Goal: Task Accomplishment & Management: Use online tool/utility

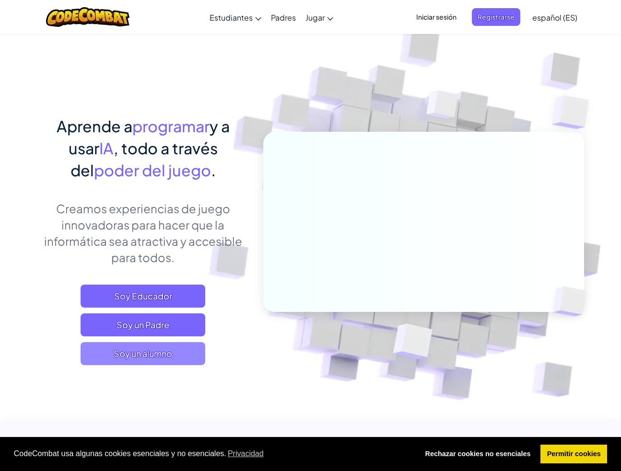
click at [187, 357] on span "Soy un alumno" at bounding box center [143, 353] width 125 height 23
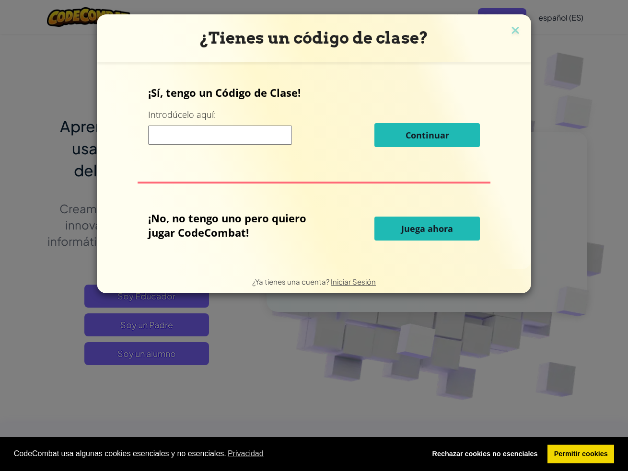
click at [399, 235] on button "Juega ahora" at bounding box center [427, 229] width 105 height 24
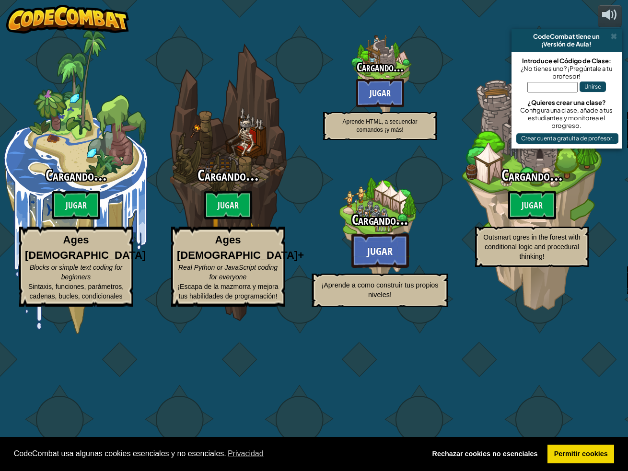
select select "es-ES"
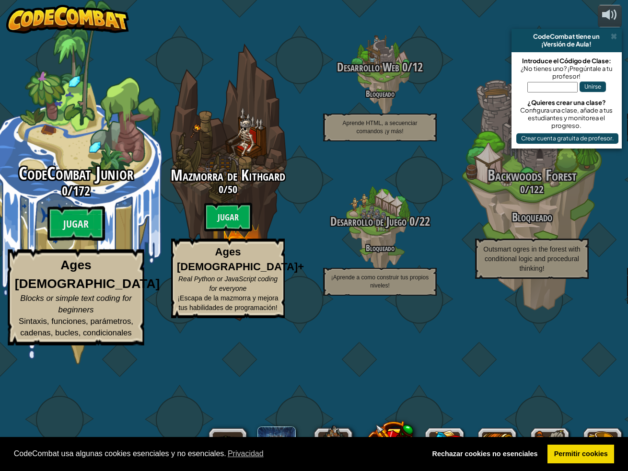
click at [113, 198] on h3 "0 / 172" at bounding box center [76, 191] width 182 height 14
select select "es-ES"
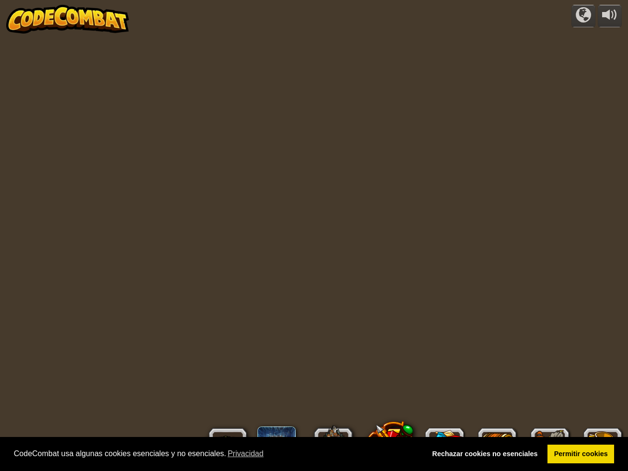
select select "es-ES"
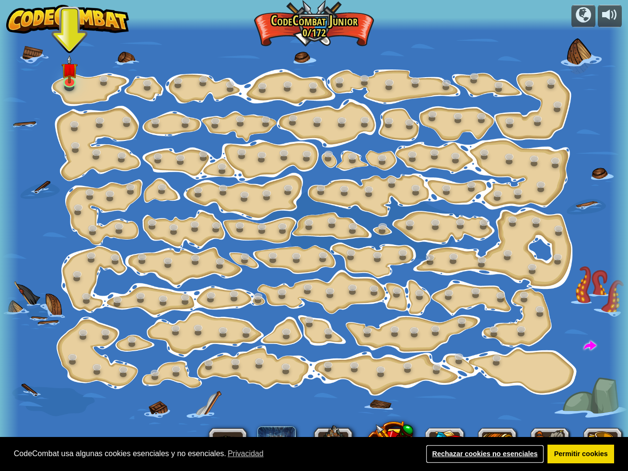
click at [515, 455] on link "Rechazar cookies no esenciales" at bounding box center [485, 454] width 118 height 19
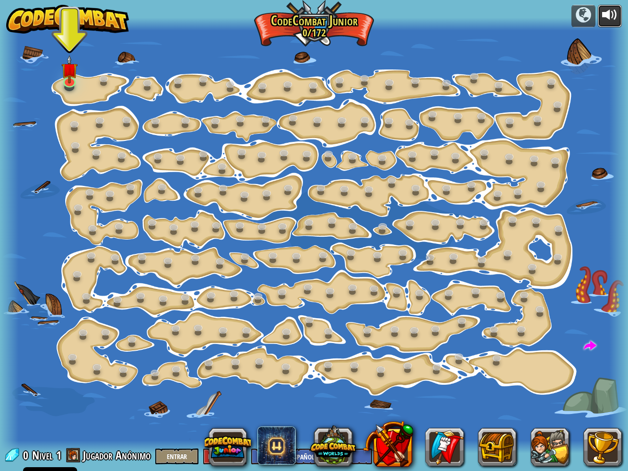
click at [609, 20] on div at bounding box center [609, 14] width 15 height 15
click at [69, 84] on link at bounding box center [69, 79] width 19 height 19
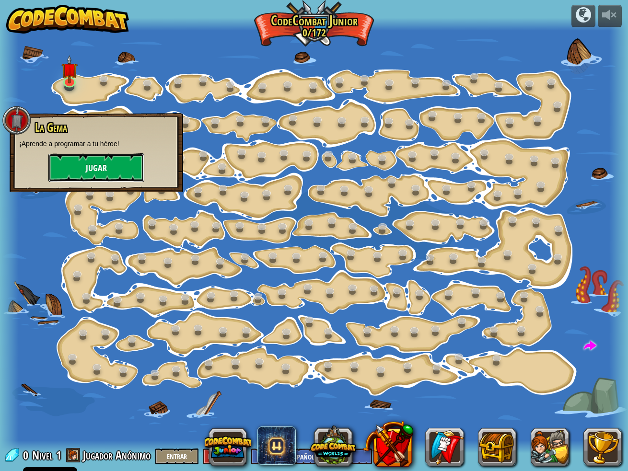
click at [122, 165] on button "Jugar" at bounding box center [96, 167] width 96 height 29
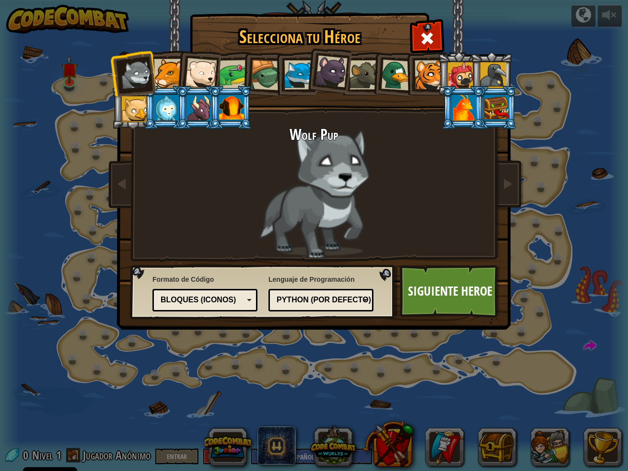
click at [158, 89] on li at bounding box center [165, 108] width 43 height 44
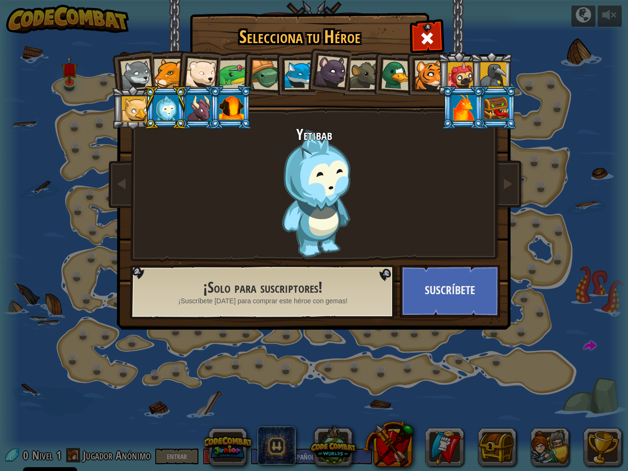
click at [165, 76] on div at bounding box center [168, 73] width 29 height 29
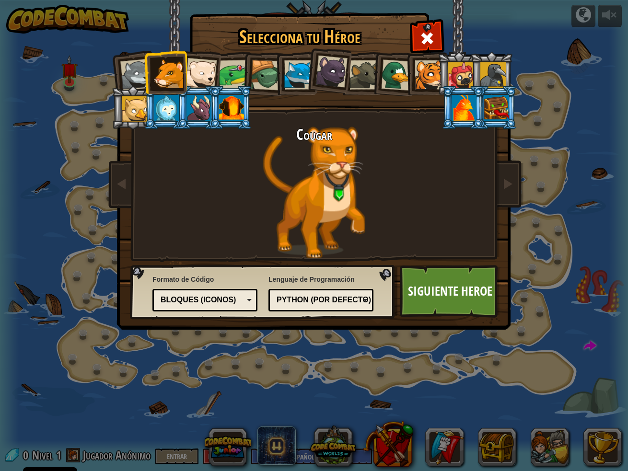
click at [212, 78] on div at bounding box center [201, 74] width 32 height 32
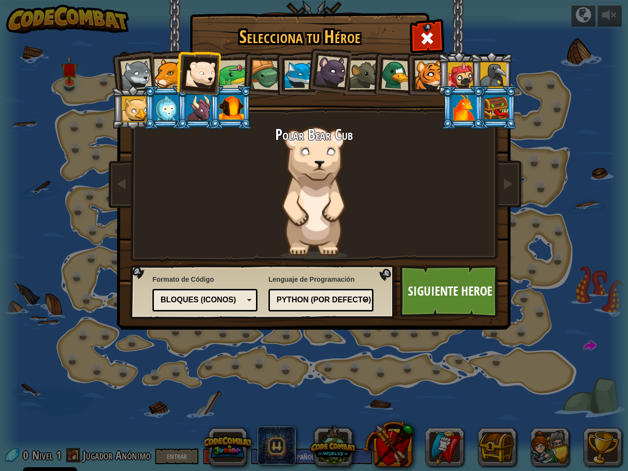
click at [229, 81] on div at bounding box center [234, 75] width 30 height 30
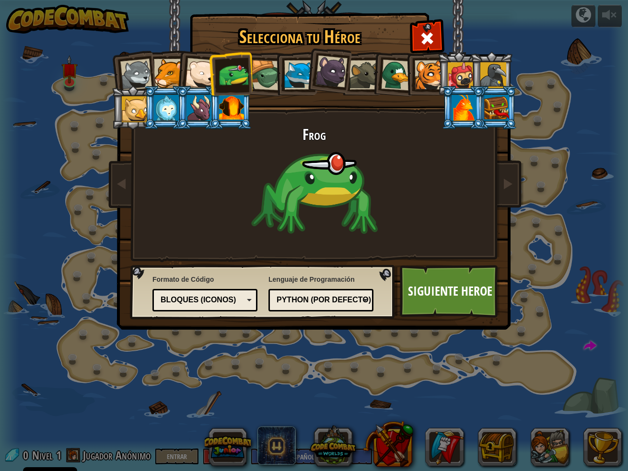
click at [268, 82] on div at bounding box center [266, 75] width 31 height 31
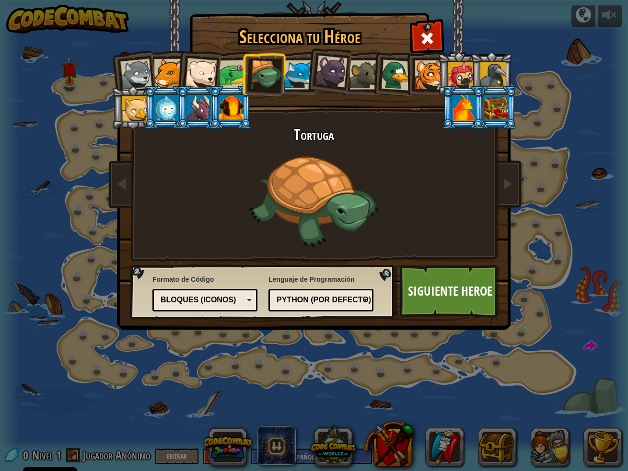
click at [298, 81] on div at bounding box center [298, 74] width 29 height 29
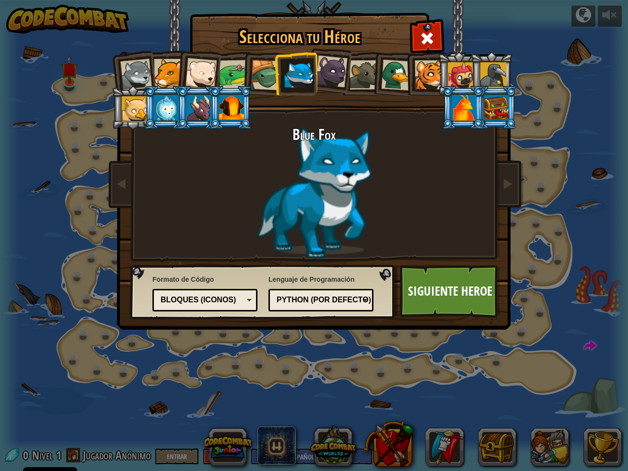
click at [337, 80] on div at bounding box center [332, 72] width 32 height 32
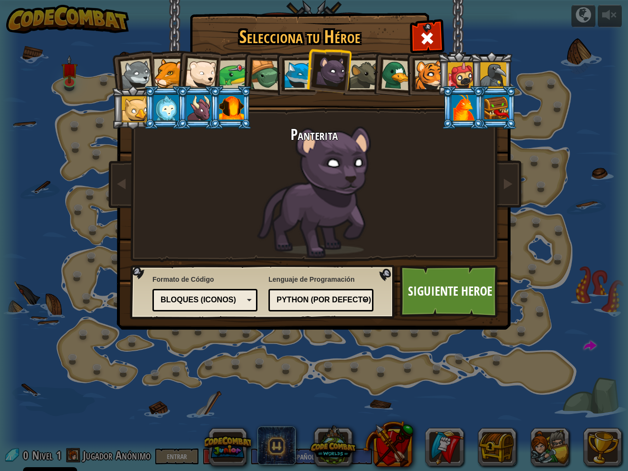
click at [364, 82] on div at bounding box center [364, 74] width 29 height 29
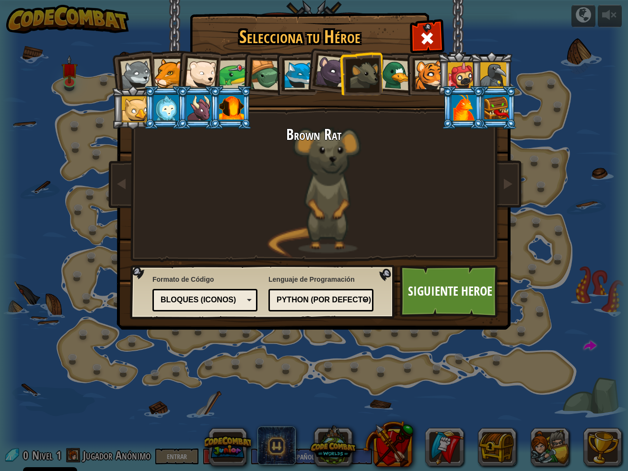
click at [398, 85] on div at bounding box center [396, 74] width 31 height 31
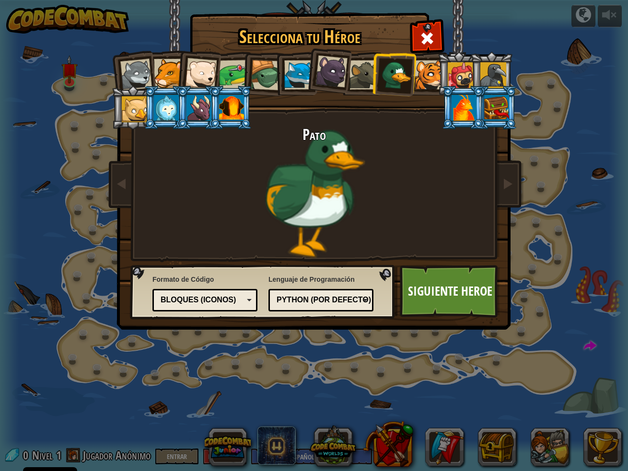
click at [422, 82] on div at bounding box center [429, 74] width 29 height 29
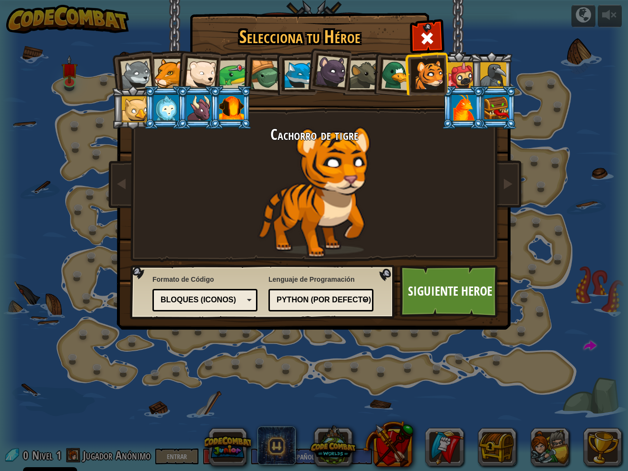
click at [472, 72] on li at bounding box center [491, 74] width 43 height 44
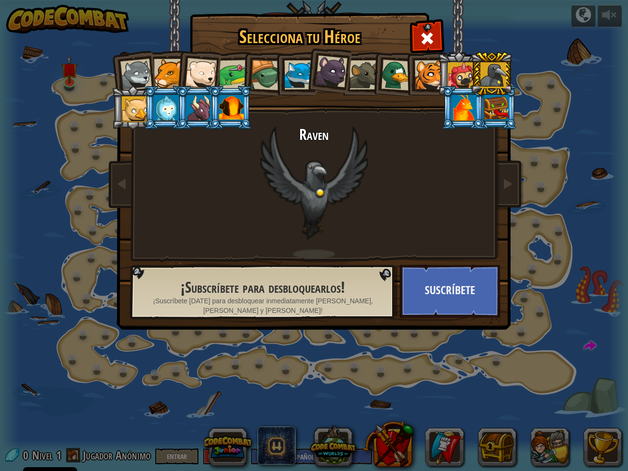
click at [470, 109] on div at bounding box center [464, 108] width 25 height 26
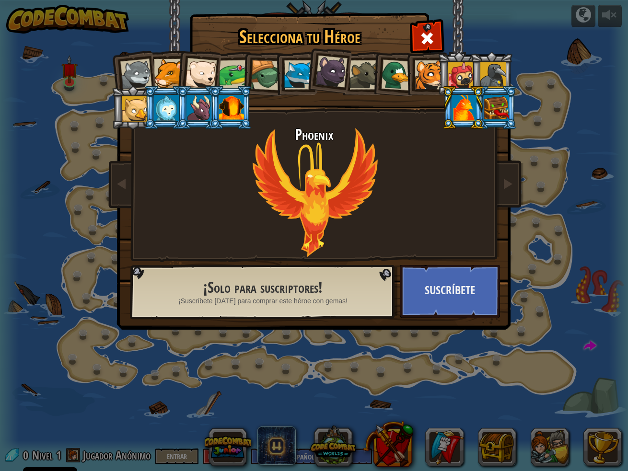
click at [491, 73] on div at bounding box center [493, 75] width 26 height 26
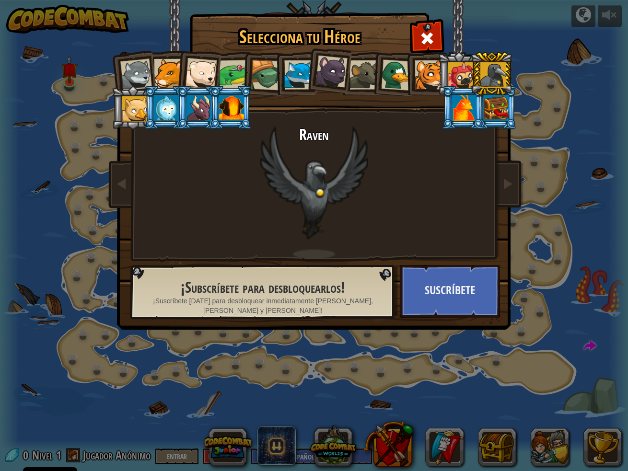
click at [460, 72] on div at bounding box center [461, 75] width 26 height 26
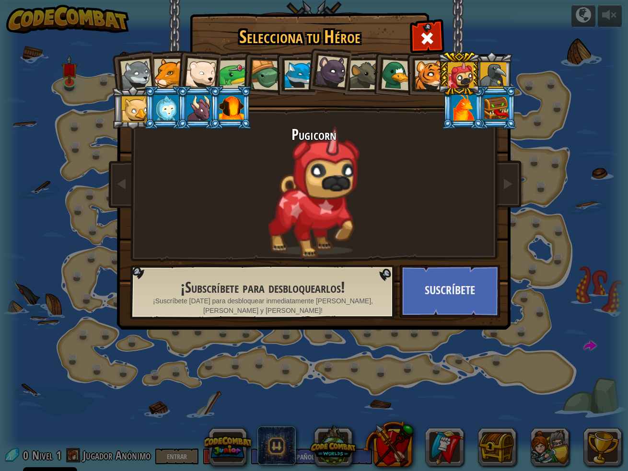
click at [324, 82] on div at bounding box center [332, 72] width 32 height 32
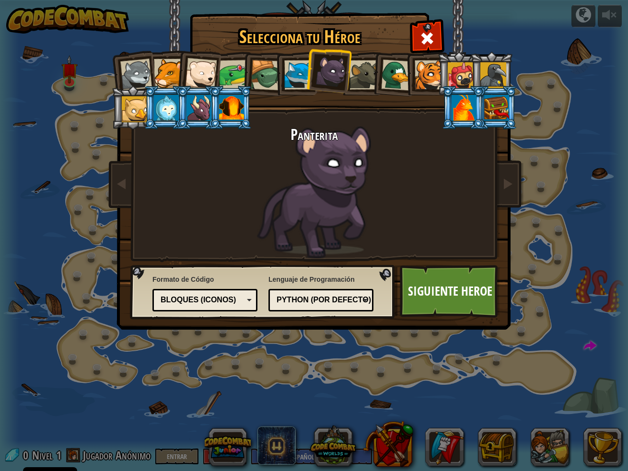
click at [300, 77] on div at bounding box center [298, 74] width 29 height 29
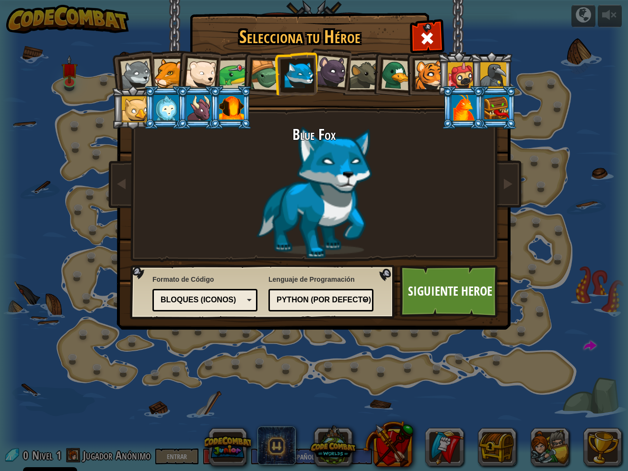
click at [166, 82] on div at bounding box center [168, 73] width 29 height 29
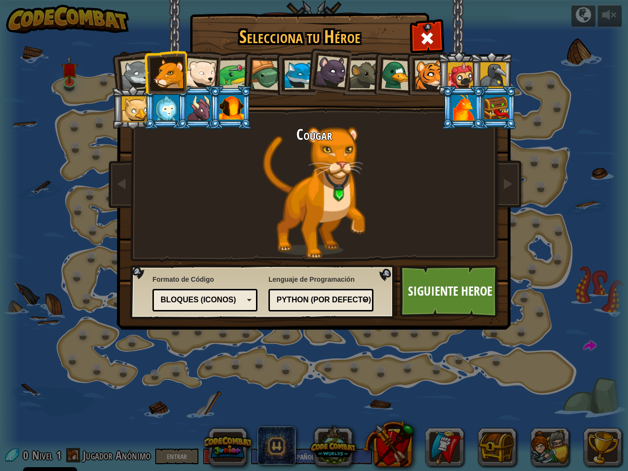
click at [138, 120] on div at bounding box center [135, 109] width 26 height 26
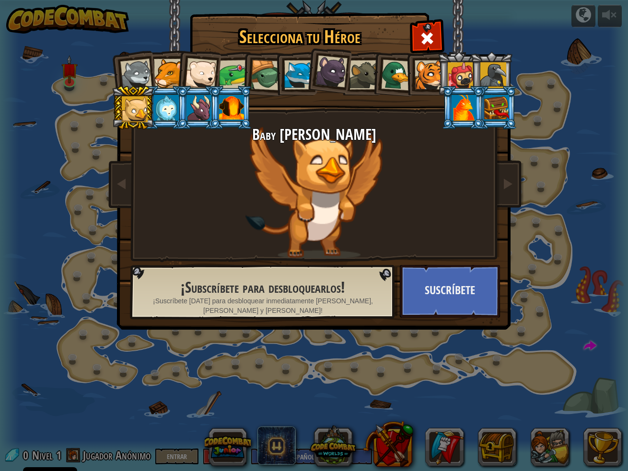
click at [166, 75] on div at bounding box center [168, 73] width 29 height 29
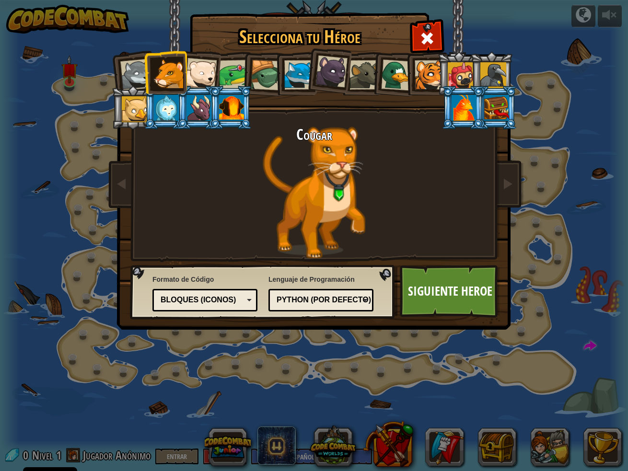
click at [166, 105] on div at bounding box center [166, 108] width 25 height 26
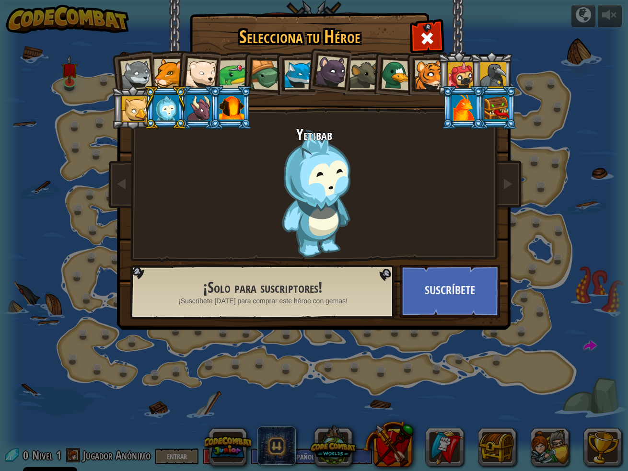
click at [178, 72] on li at bounding box center [198, 71] width 47 height 47
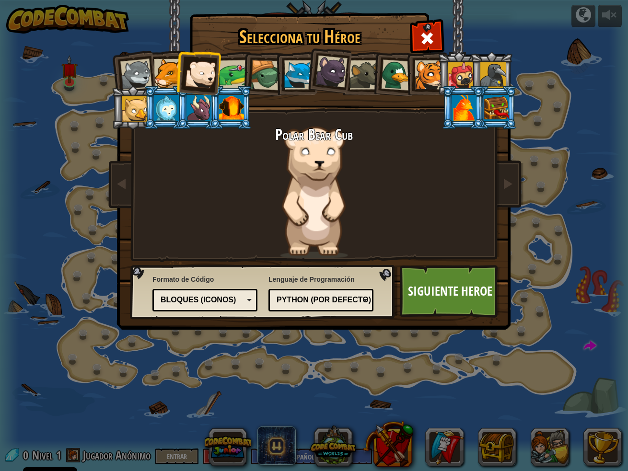
click at [139, 75] on div at bounding box center [136, 75] width 32 height 32
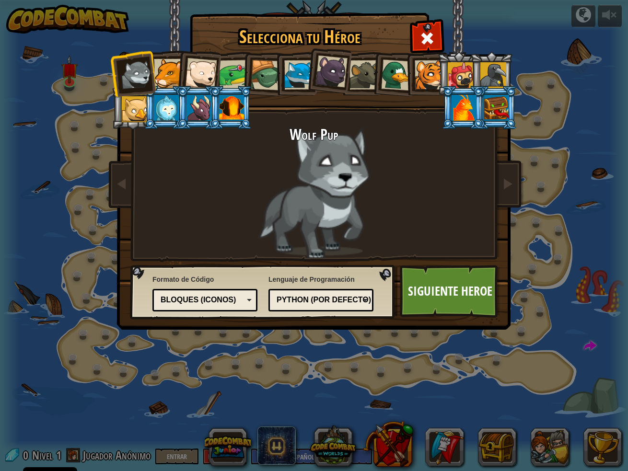
click at [196, 72] on div at bounding box center [201, 74] width 32 height 32
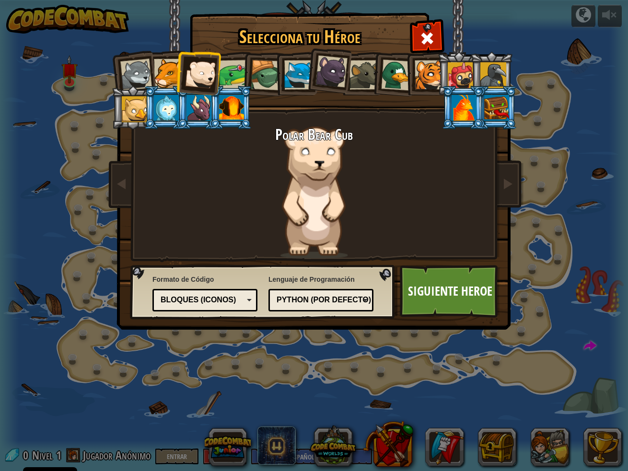
click at [172, 74] on div at bounding box center [168, 73] width 29 height 29
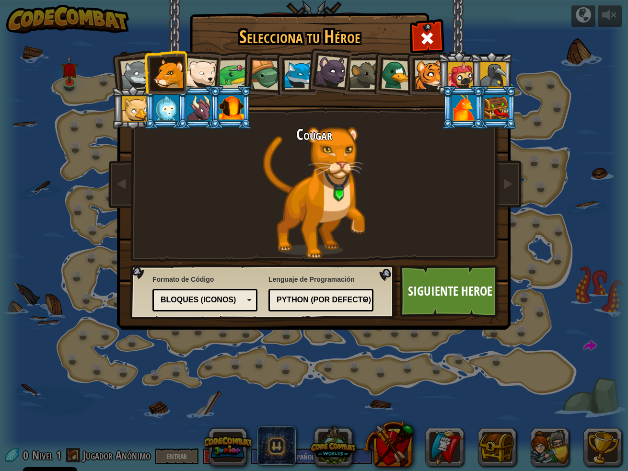
click at [419, 80] on div at bounding box center [429, 74] width 29 height 29
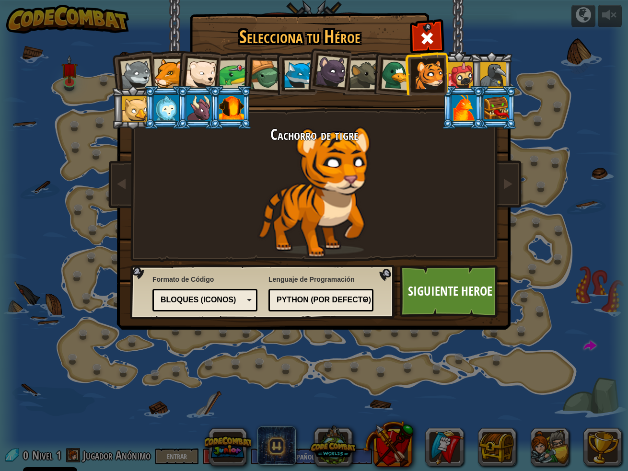
click at [336, 81] on div at bounding box center [332, 72] width 32 height 32
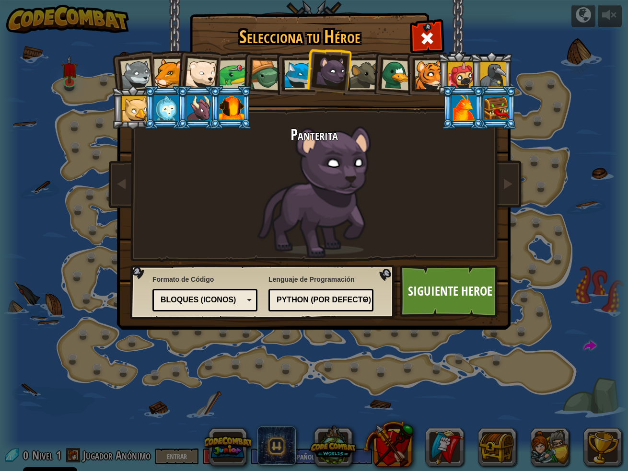
click at [189, 298] on div "Bloques (iconos)" at bounding box center [202, 300] width 83 height 11
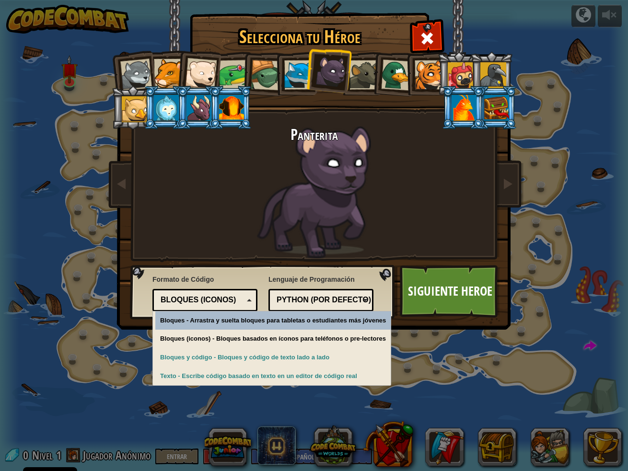
click at [189, 298] on div "Bloques (iconos)" at bounding box center [202, 300] width 83 height 11
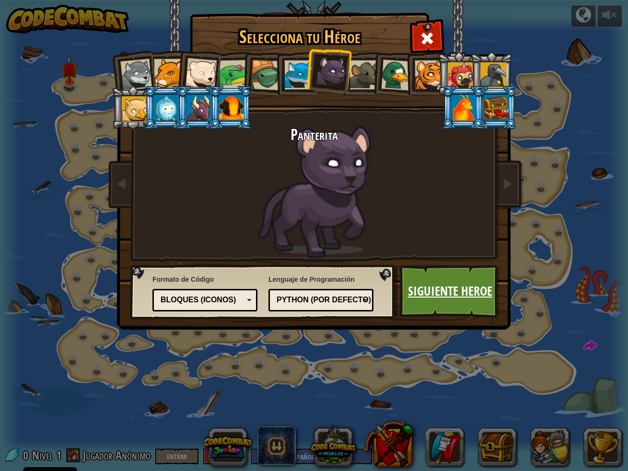
click at [433, 298] on link "Siguiente Heroe" at bounding box center [450, 291] width 100 height 53
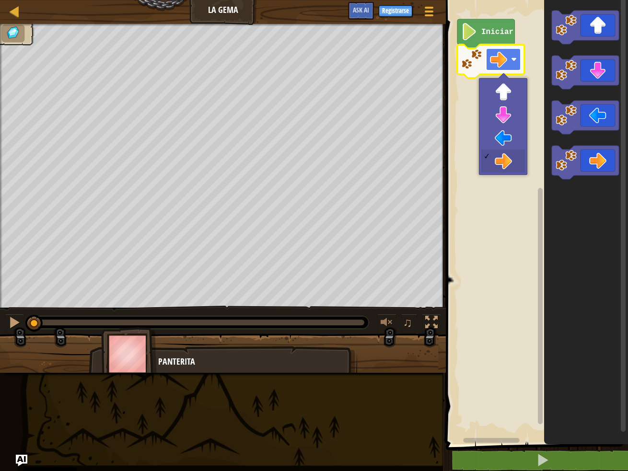
click at [508, 65] on rect "Espacio de trabajo de Blockly" at bounding box center [503, 59] width 35 height 22
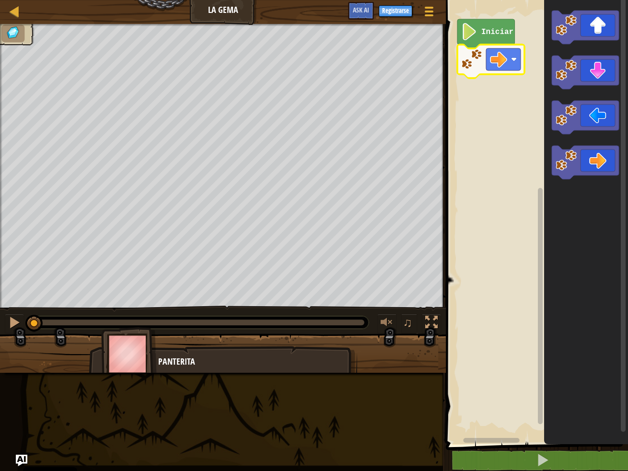
click at [487, 41] on icon "Espacio de trabajo de Blockly" at bounding box center [486, 33] width 58 height 29
click at [474, 35] on image "Espacio de trabajo de Blockly" at bounding box center [469, 31] width 16 height 17
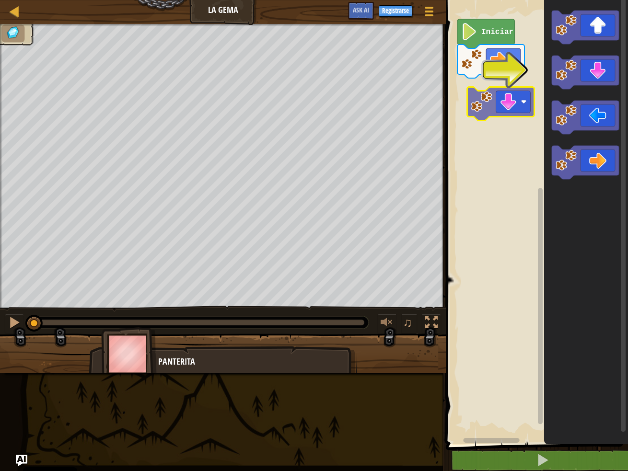
click at [512, 112] on div "Iniciar" at bounding box center [535, 219] width 185 height 449
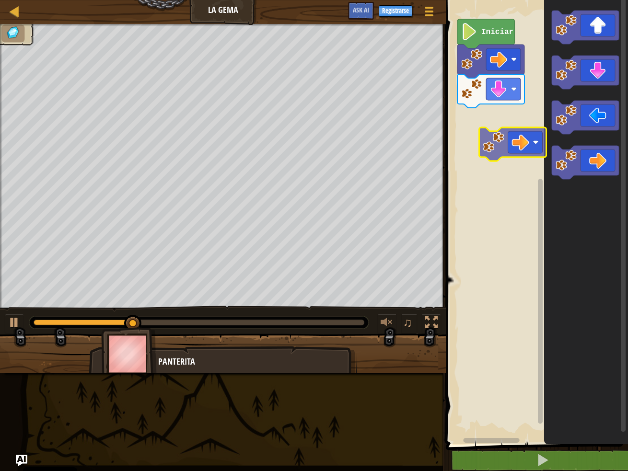
click at [523, 153] on div "Iniciar" at bounding box center [535, 219] width 185 height 449
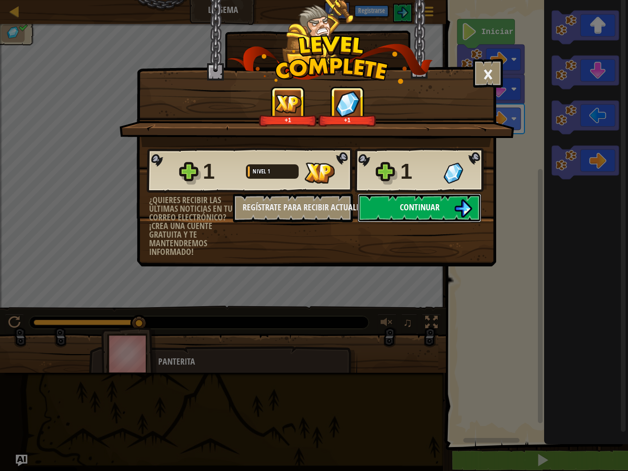
click at [435, 214] on button "Continuar" at bounding box center [420, 208] width 124 height 29
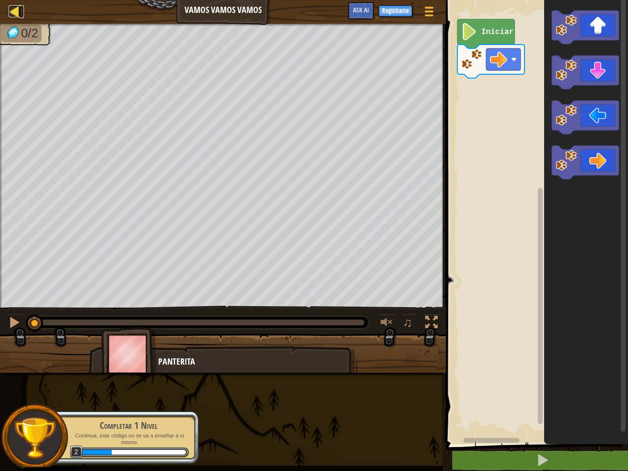
click at [11, 8] on div at bounding box center [15, 11] width 12 height 12
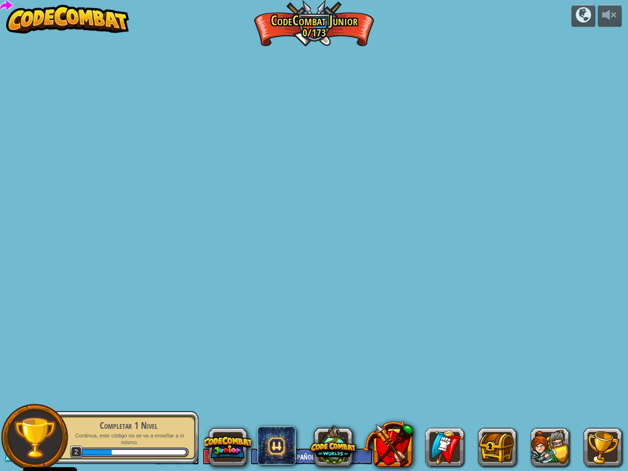
select select "es-ES"
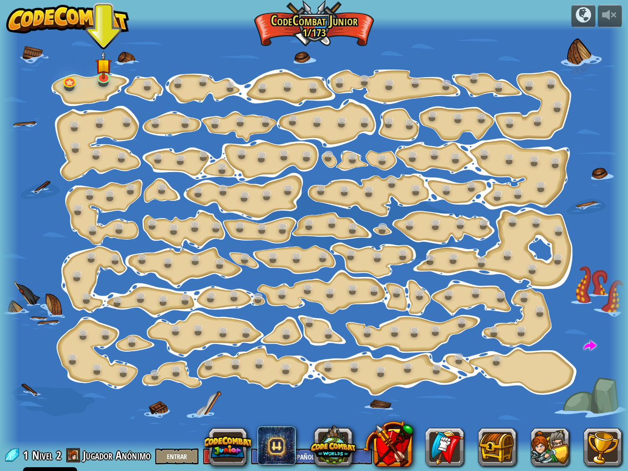
click at [12, 8] on img at bounding box center [67, 19] width 123 height 29
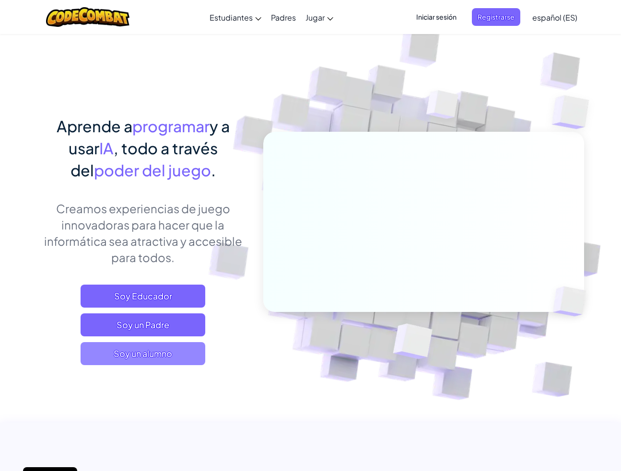
click at [137, 361] on span "Soy un alumno" at bounding box center [143, 353] width 125 height 23
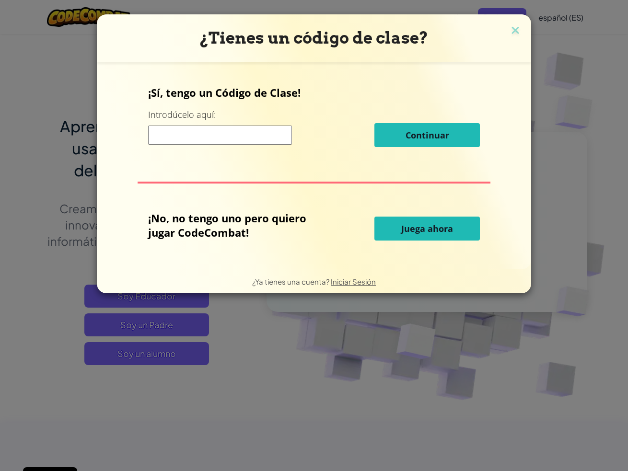
click at [385, 225] on button "Juega ahora" at bounding box center [427, 229] width 105 height 24
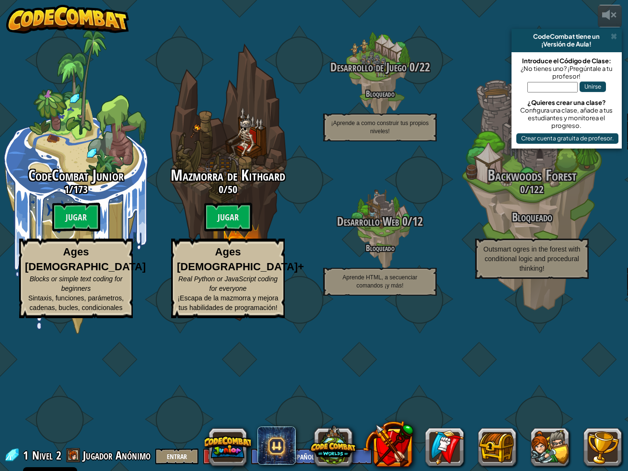
select select "es-ES"
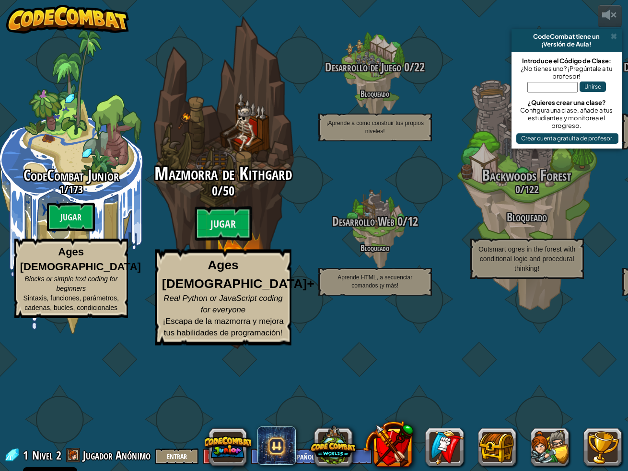
click at [253, 271] on div "Mazmorra de Kithgard 0 / 50 Jugar Ages 8+ Real Python or JavaScript coding for …" at bounding box center [223, 255] width 182 height 182
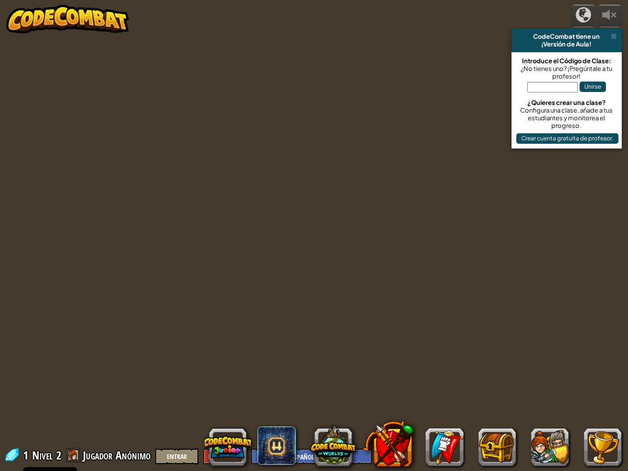
select select "es-ES"
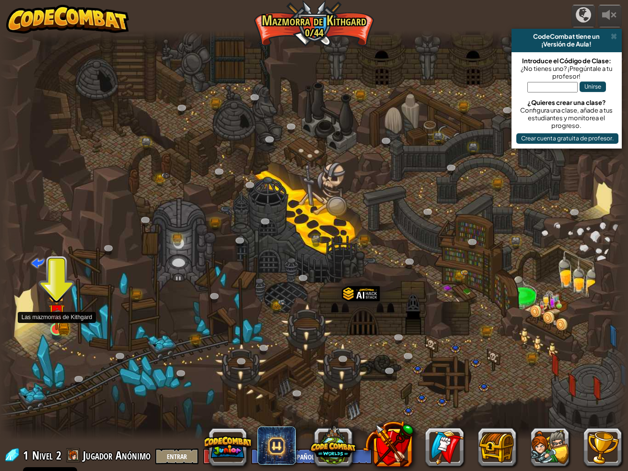
click at [64, 323] on img at bounding box center [56, 312] width 16 height 36
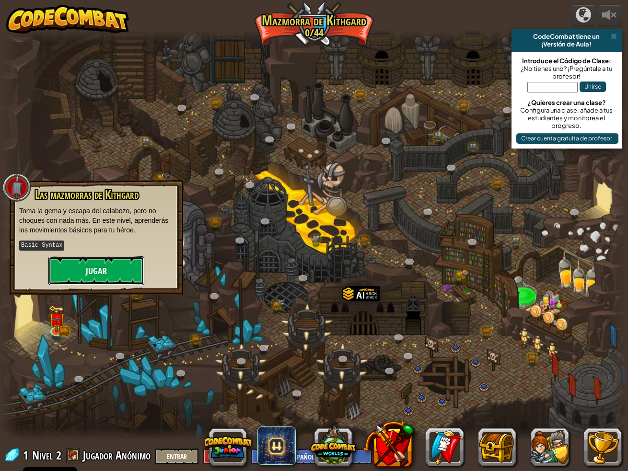
click at [122, 273] on button "Jugar" at bounding box center [96, 271] width 96 height 29
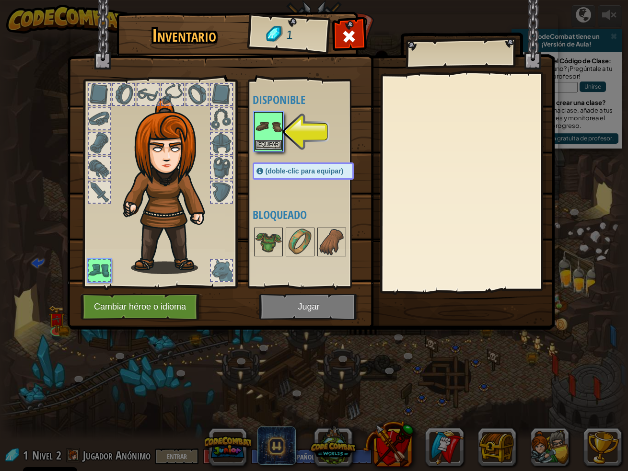
click at [273, 125] on img at bounding box center [268, 126] width 27 height 27
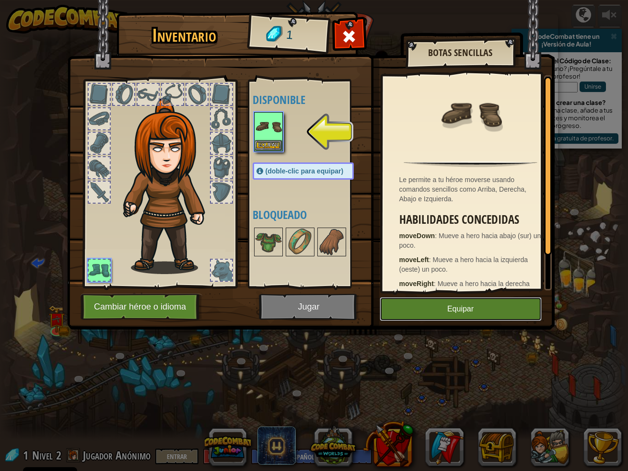
click at [433, 308] on button "Equipar" at bounding box center [461, 309] width 162 height 24
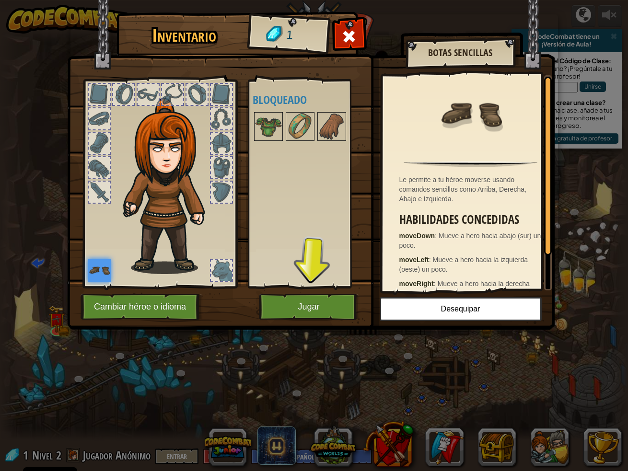
click at [230, 164] on div at bounding box center [221, 167] width 21 height 21
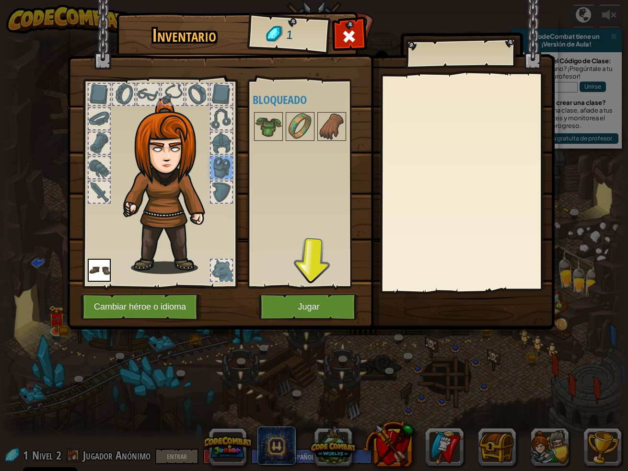
click at [220, 148] on div at bounding box center [221, 143] width 21 height 21
click at [106, 151] on div at bounding box center [99, 143] width 21 height 21
click at [120, 109] on img at bounding box center [170, 186] width 103 height 176
click at [173, 147] on img at bounding box center [170, 186] width 103 height 176
drag, startPoint x: 178, startPoint y: 187, endPoint x: 179, endPoint y: 195, distance: 7.3
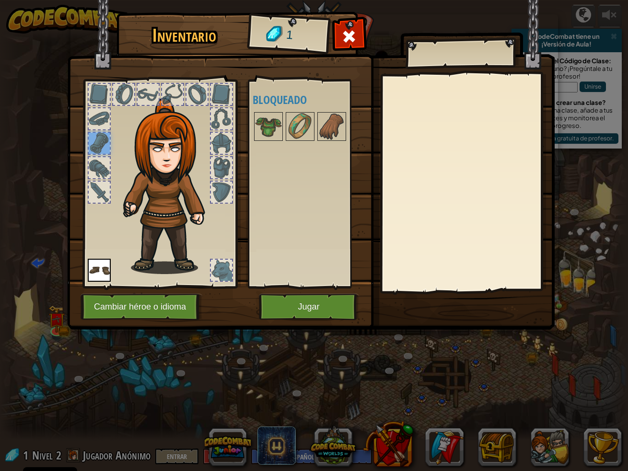
click at [178, 189] on img at bounding box center [170, 186] width 103 height 176
click at [225, 273] on div at bounding box center [221, 270] width 21 height 21
click at [170, 199] on img at bounding box center [170, 186] width 103 height 176
click at [210, 279] on div at bounding box center [221, 270] width 23 height 23
click at [182, 304] on button "Cambiar héroe o idioma" at bounding box center [142, 307] width 122 height 26
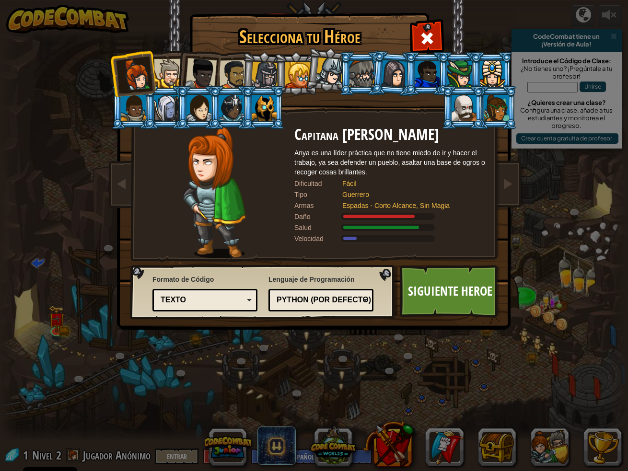
click at [171, 72] on div at bounding box center [168, 73] width 29 height 29
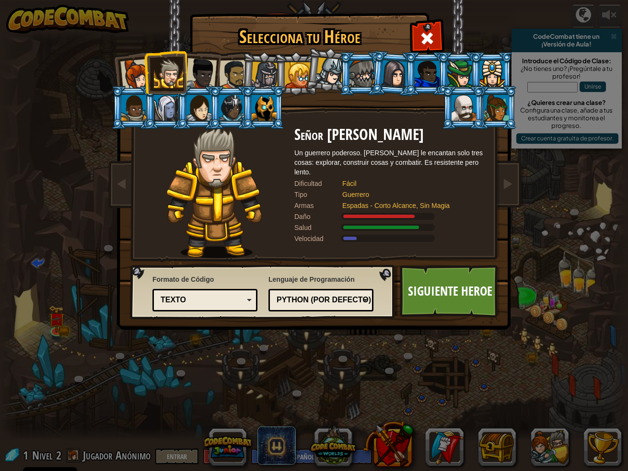
click at [262, 73] on div at bounding box center [264, 75] width 27 height 27
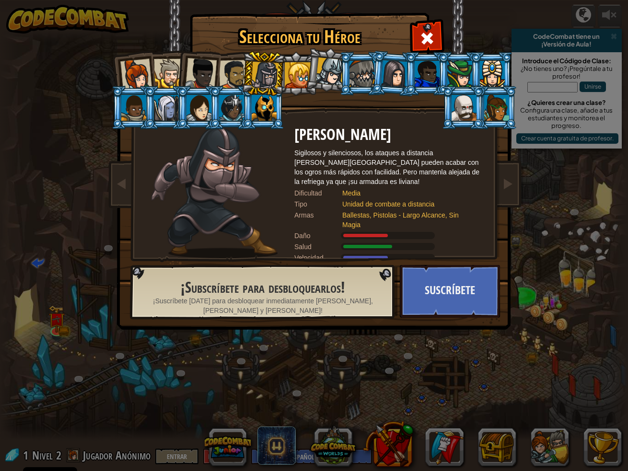
click at [496, 112] on div at bounding box center [496, 108] width 25 height 26
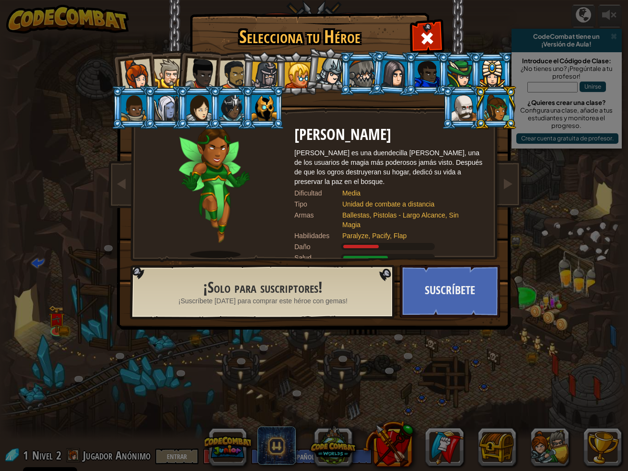
click at [195, 115] on div at bounding box center [199, 108] width 25 height 26
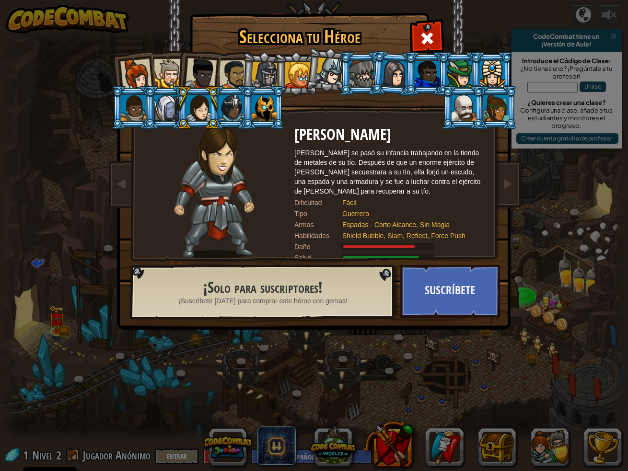
click at [144, 118] on li at bounding box center [165, 108] width 43 height 44
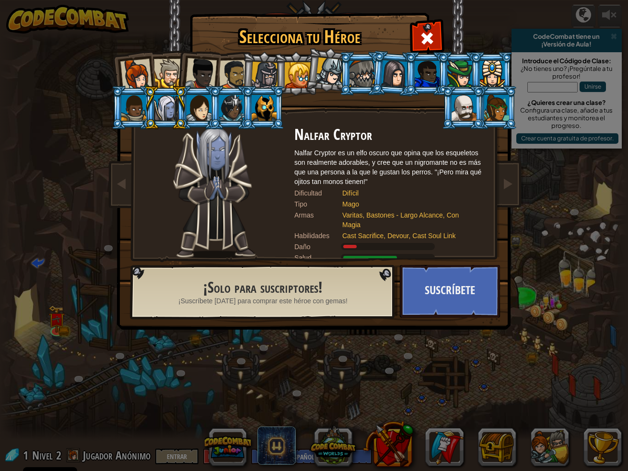
click at [264, 111] on div at bounding box center [264, 108] width 25 height 26
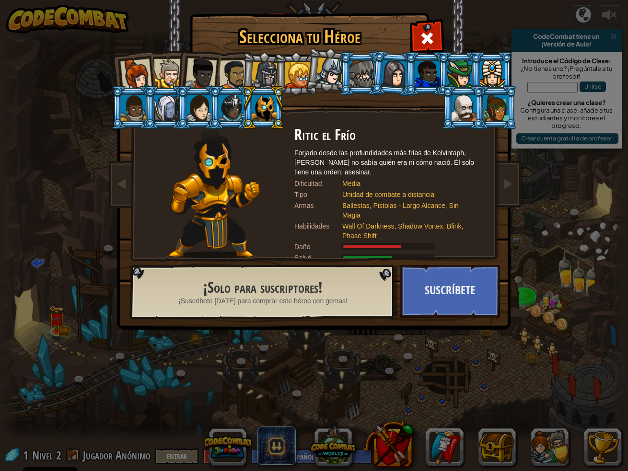
click at [398, 81] on div at bounding box center [394, 73] width 27 height 27
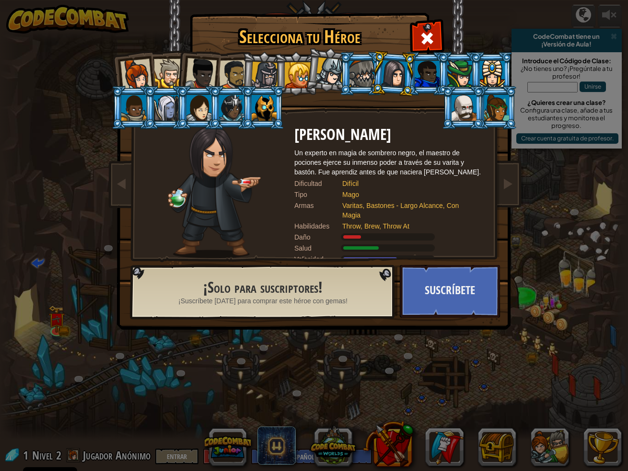
click at [489, 109] on div at bounding box center [496, 108] width 25 height 26
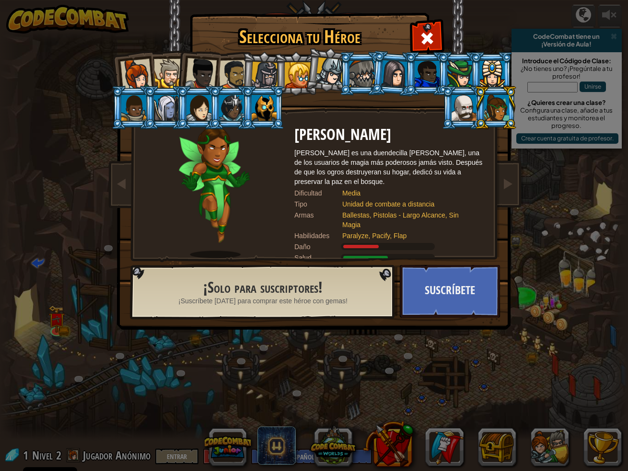
click at [468, 114] on div at bounding box center [464, 108] width 25 height 26
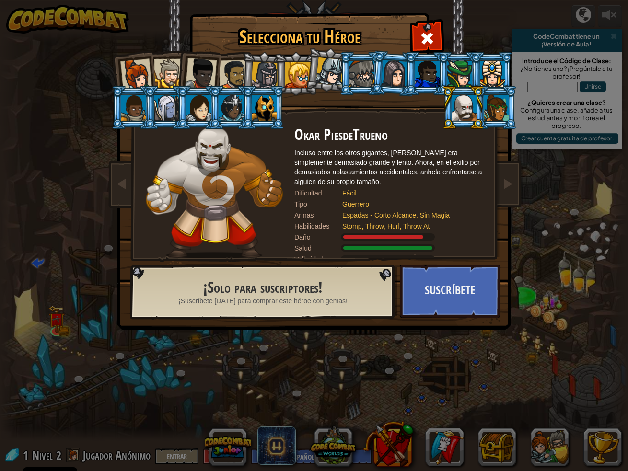
click at [149, 74] on div at bounding box center [136, 75] width 32 height 32
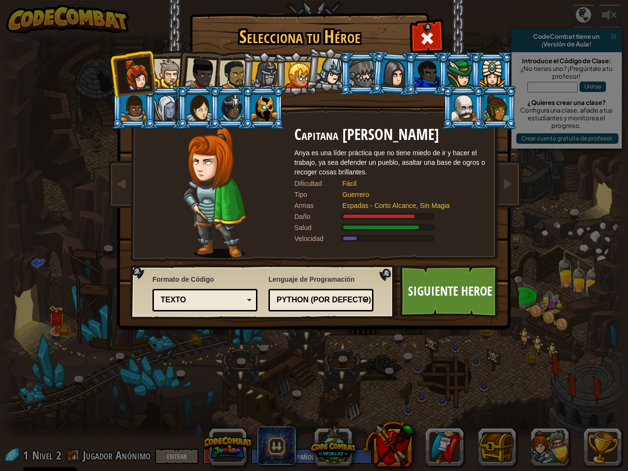
click at [400, 84] on div at bounding box center [394, 73] width 27 height 27
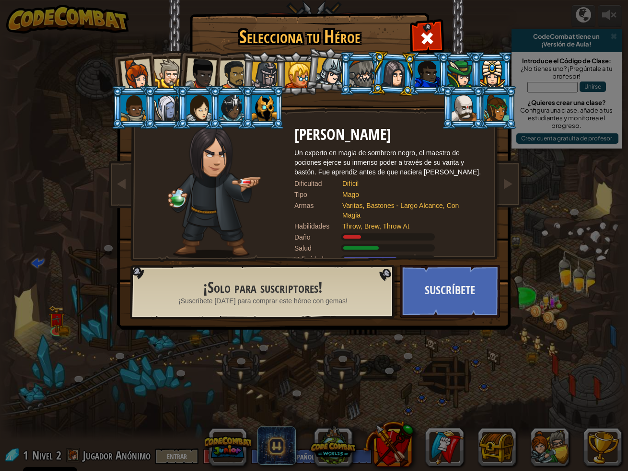
click at [383, 79] on div at bounding box center [394, 73] width 27 height 27
click at [389, 76] on div at bounding box center [394, 73] width 27 height 27
click at [398, 76] on div at bounding box center [394, 73] width 27 height 27
click at [203, 78] on div at bounding box center [201, 74] width 32 height 32
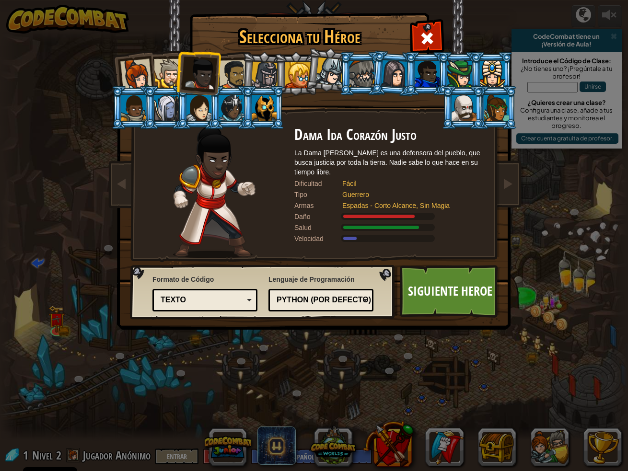
click at [261, 73] on div at bounding box center [264, 75] width 27 height 27
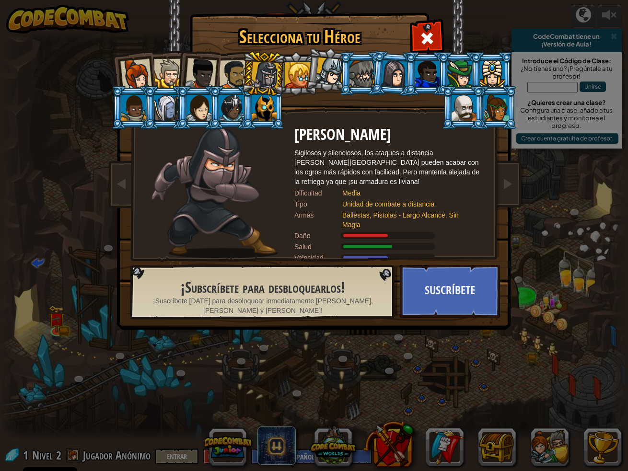
click at [221, 78] on div at bounding box center [234, 75] width 30 height 30
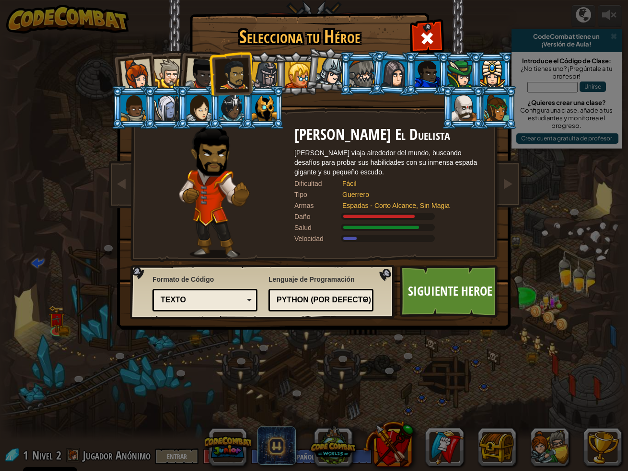
click at [131, 79] on div at bounding box center [136, 75] width 32 height 32
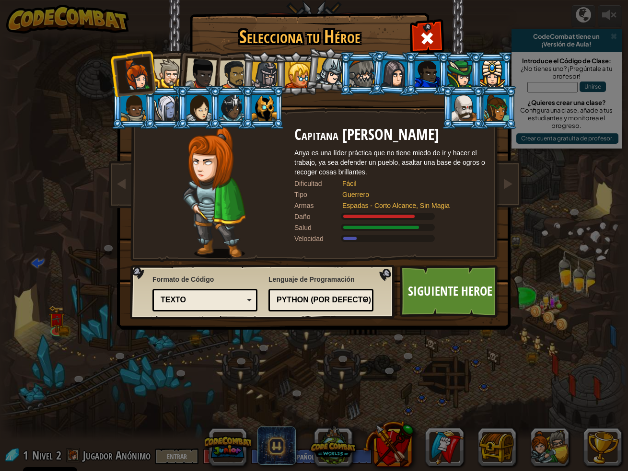
click at [171, 72] on div at bounding box center [168, 73] width 29 height 29
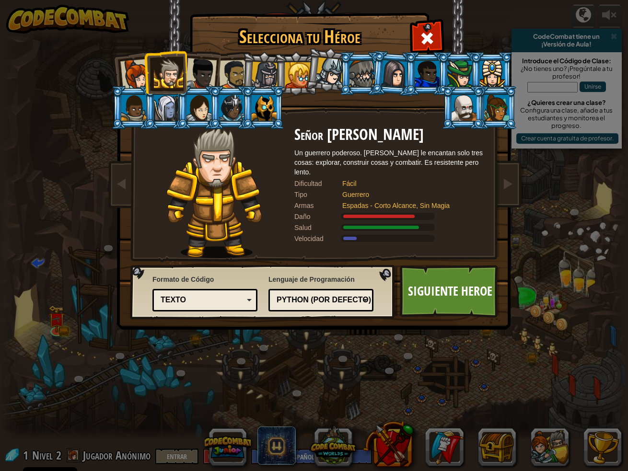
click at [412, 78] on li at bounding box center [426, 74] width 43 height 44
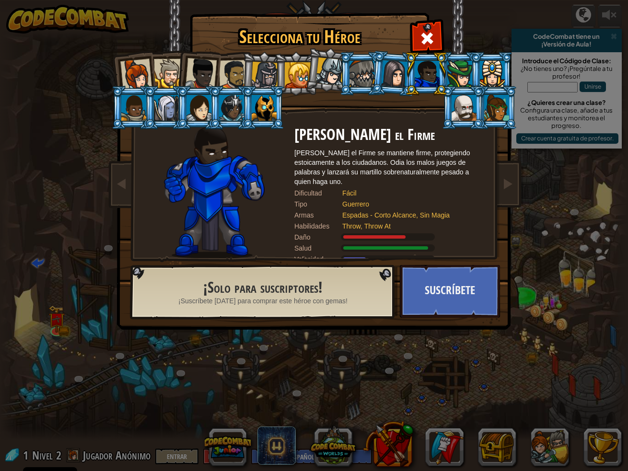
click at [291, 78] on div at bounding box center [298, 75] width 26 height 26
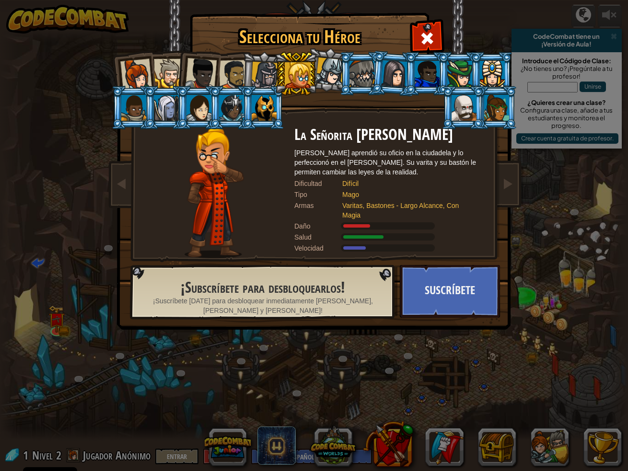
click at [328, 77] on div at bounding box center [330, 72] width 28 height 28
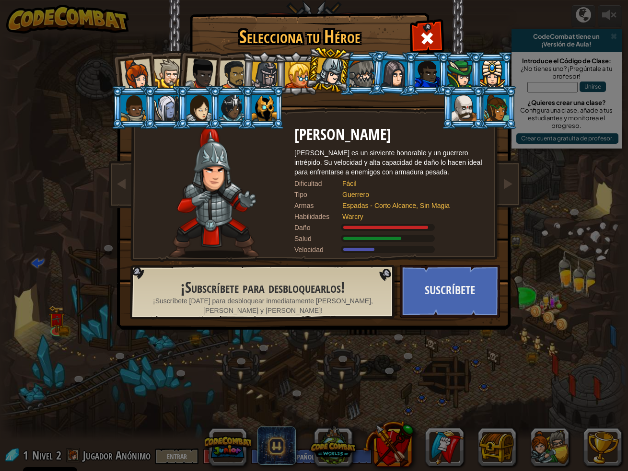
click at [270, 77] on div at bounding box center [264, 75] width 27 height 27
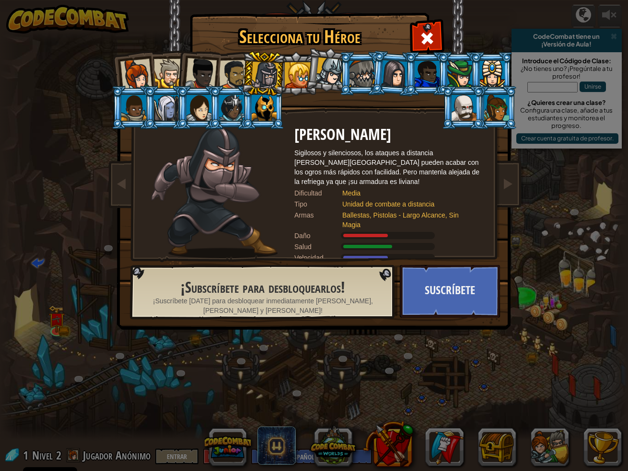
click at [230, 80] on div at bounding box center [234, 75] width 30 height 30
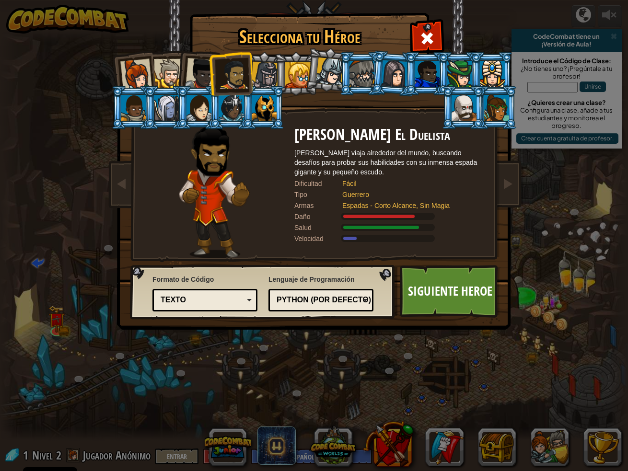
click at [192, 77] on div at bounding box center [201, 74] width 32 height 32
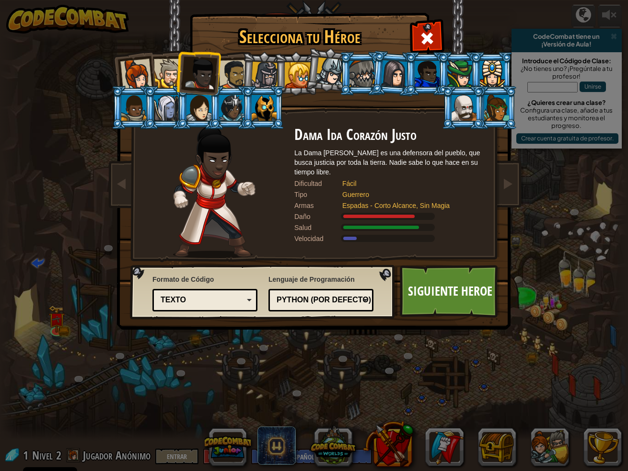
click at [162, 73] on div at bounding box center [168, 73] width 29 height 29
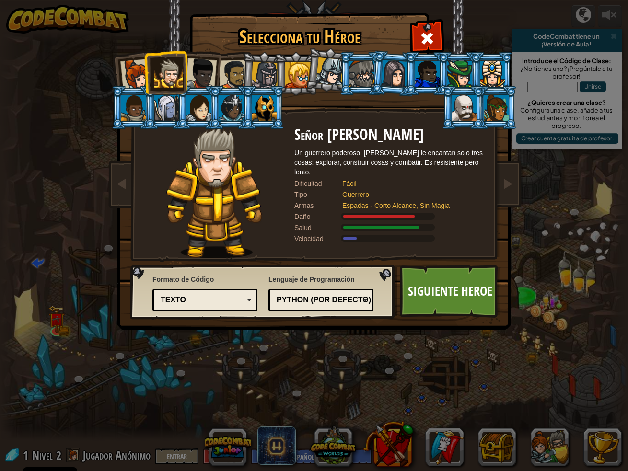
click at [144, 80] on li at bounding box center [165, 72] width 43 height 44
click at [135, 77] on div at bounding box center [136, 75] width 32 height 32
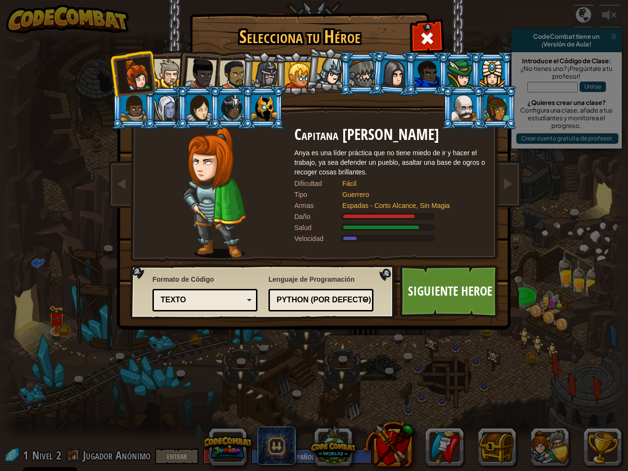
click at [231, 306] on div "Texto" at bounding box center [205, 300] width 93 height 15
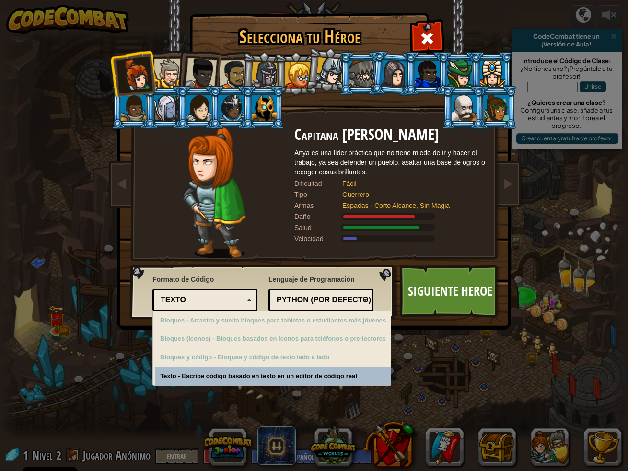
click at [259, 371] on div "Selecciona tu Héroe 1 Capitana Anya Weston Anya es una líder práctica que no ti…" at bounding box center [314, 235] width 628 height 471
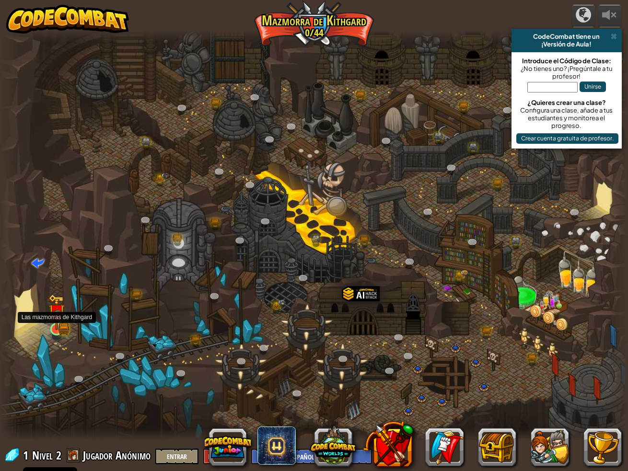
click at [54, 321] on img at bounding box center [56, 312] width 16 height 36
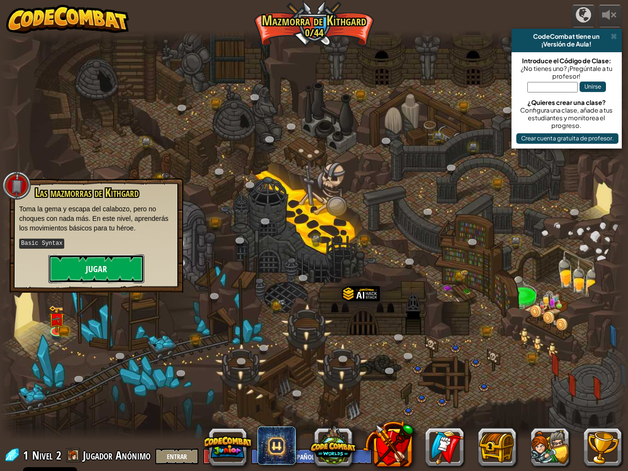
click at [103, 267] on button "Jugar" at bounding box center [96, 269] width 96 height 29
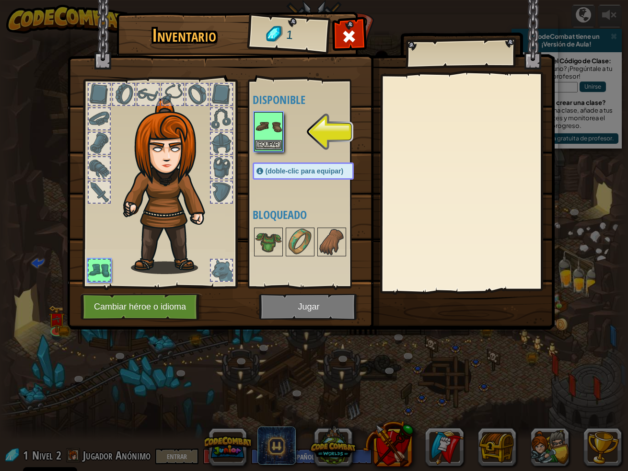
click at [281, 139] on img at bounding box center [268, 126] width 27 height 27
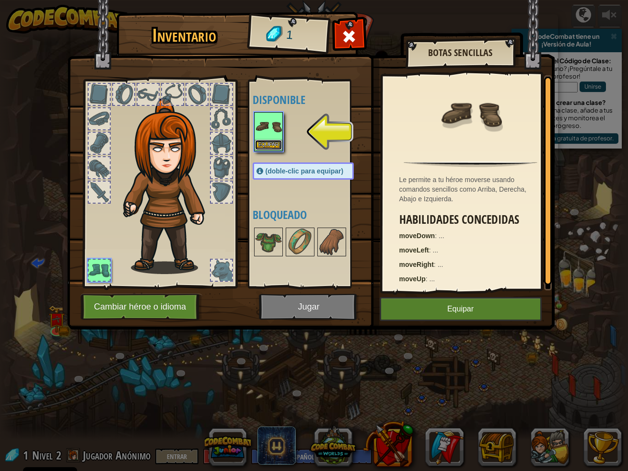
click at [280, 140] on button "Equipar" at bounding box center [268, 145] width 27 height 10
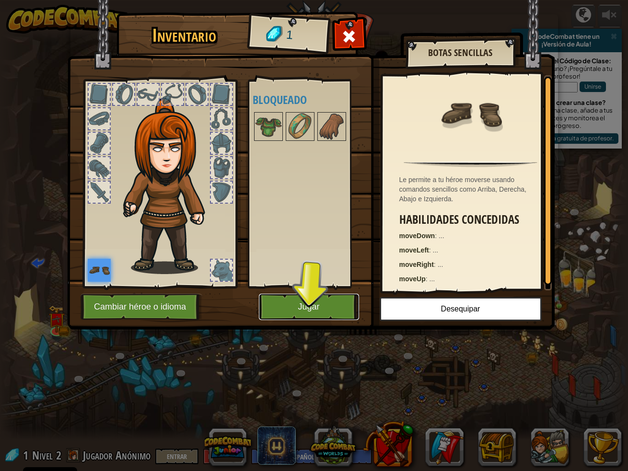
click at [304, 310] on button "Jugar" at bounding box center [309, 307] width 100 height 26
click at [303, 311] on button "Jugar" at bounding box center [309, 307] width 100 height 26
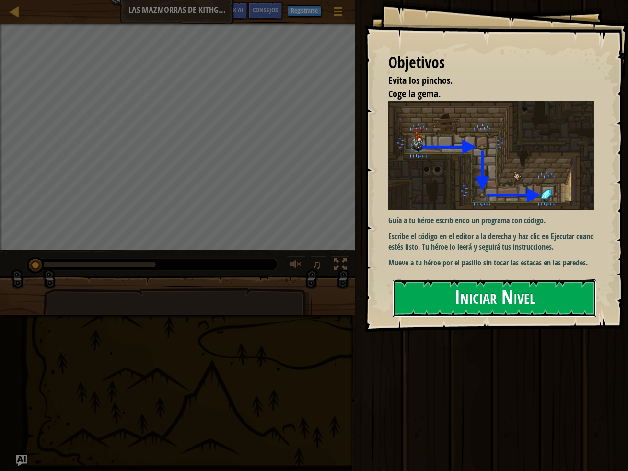
click at [480, 280] on button "Iniciar Nivel" at bounding box center [495, 299] width 204 height 38
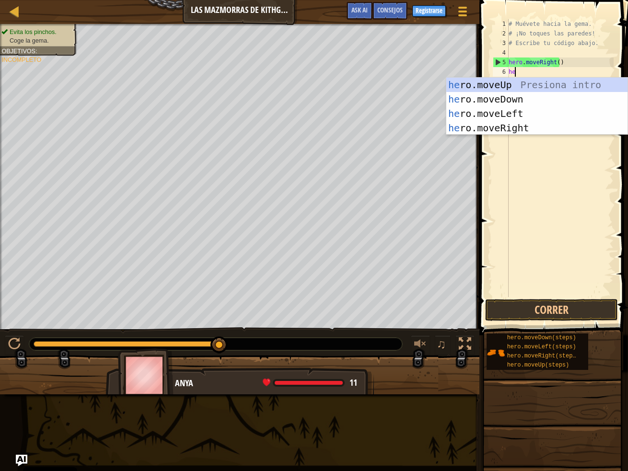
type textarea "her"
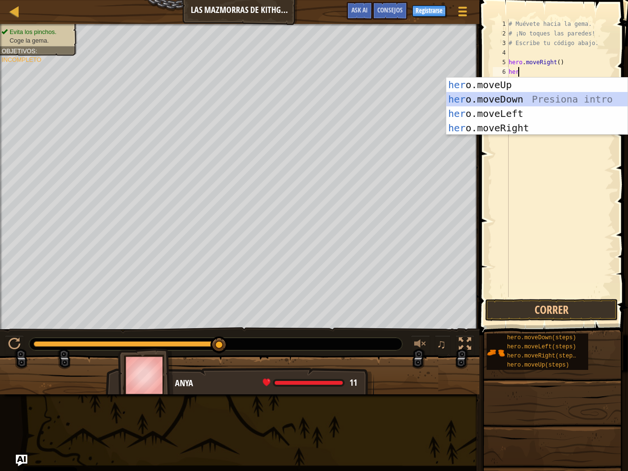
scroll to position [4, 0]
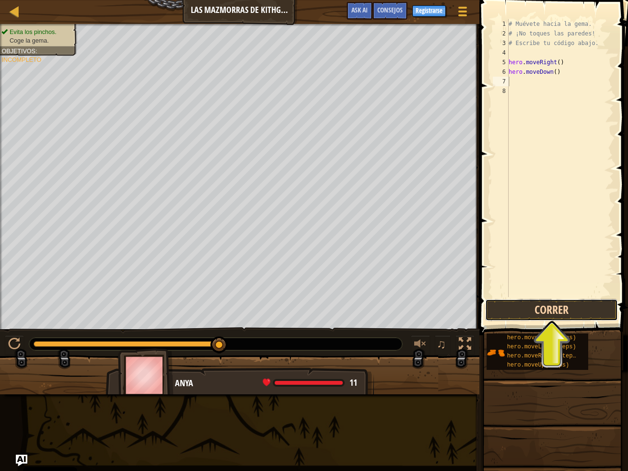
click at [528, 315] on button "Correr" at bounding box center [551, 310] width 133 height 22
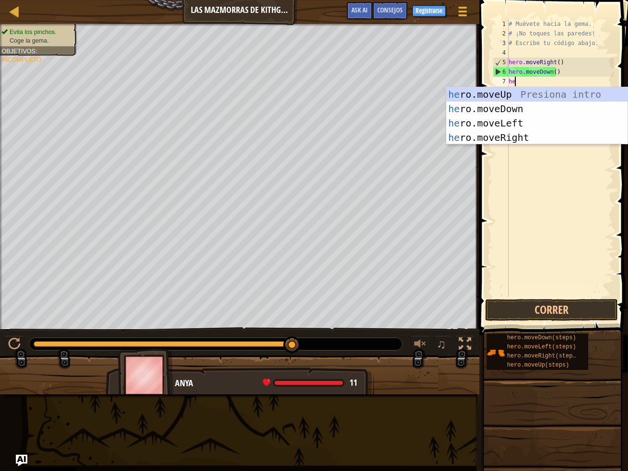
type textarea "her"
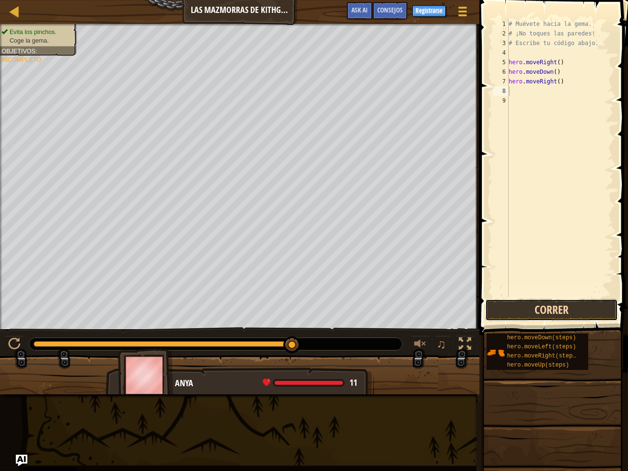
click at [573, 309] on button "Correr" at bounding box center [551, 310] width 133 height 22
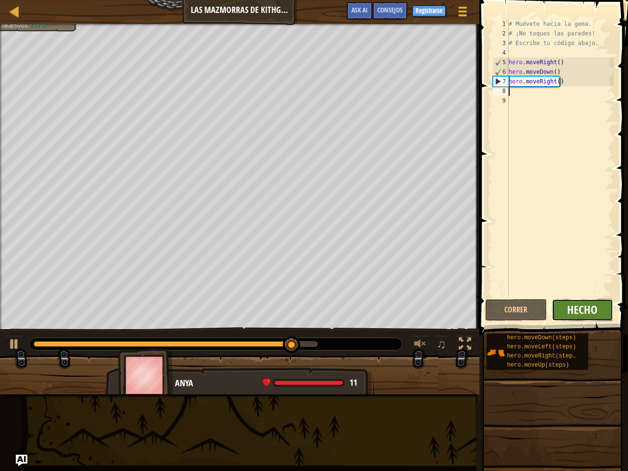
click at [573, 311] on span "Hecho" at bounding box center [582, 309] width 30 height 15
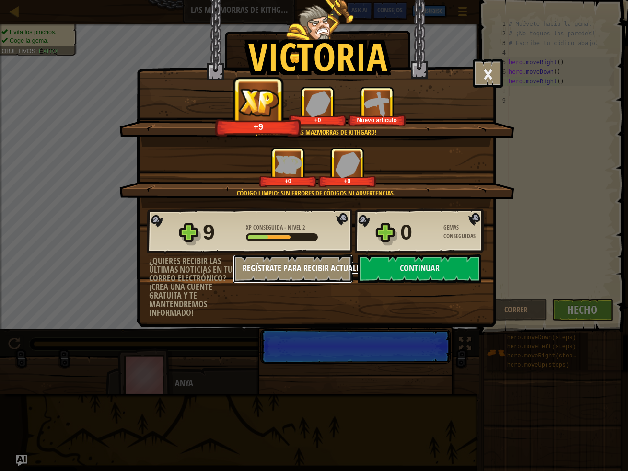
click at [329, 275] on button "Regístrate para recibir actualizaciones." at bounding box center [293, 269] width 120 height 29
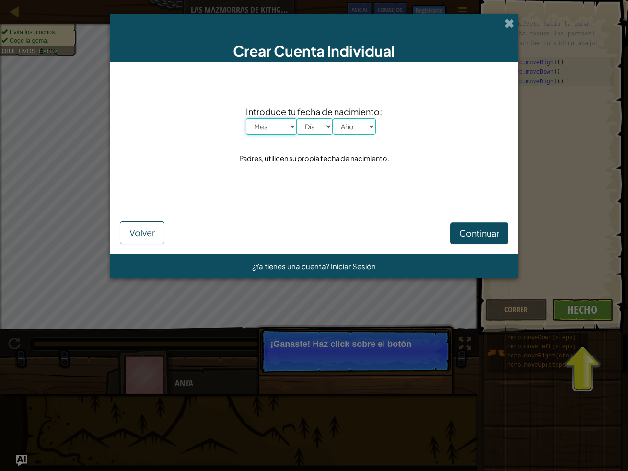
click at [272, 127] on select "Mes Enero Febrero Órdenes de marcha Abril Mayo Junio Julio Agosto Septiembre Oc…" at bounding box center [271, 126] width 51 height 16
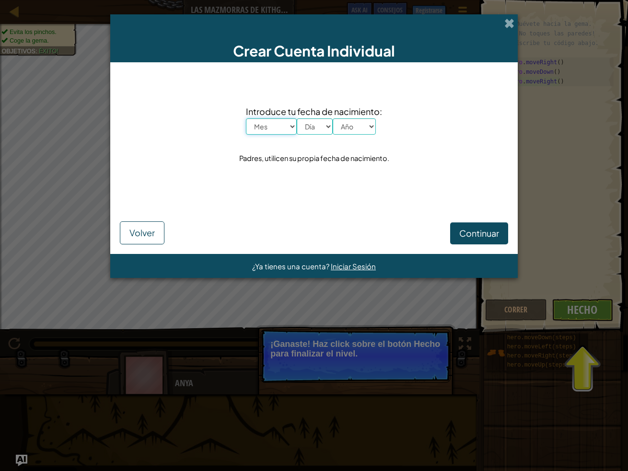
click at [246, 118] on select "Mes Enero Febrero Órdenes de marcha Abril Mayo Junio Julio Agosto Septiembre Oc…" at bounding box center [271, 126] width 51 height 16
drag, startPoint x: 260, startPoint y: 126, endPoint x: 261, endPoint y: 134, distance: 8.3
click at [261, 128] on select "Mes Enero Febrero Órdenes de marcha Abril Mayo Junio Julio Agosto Septiembre Oc…" at bounding box center [271, 126] width 51 height 16
select select "10"
click at [246, 118] on select "Mes Enero Febrero Órdenes de marcha Abril Mayo Junio Julio Agosto Septiembre Oc…" at bounding box center [271, 126] width 51 height 16
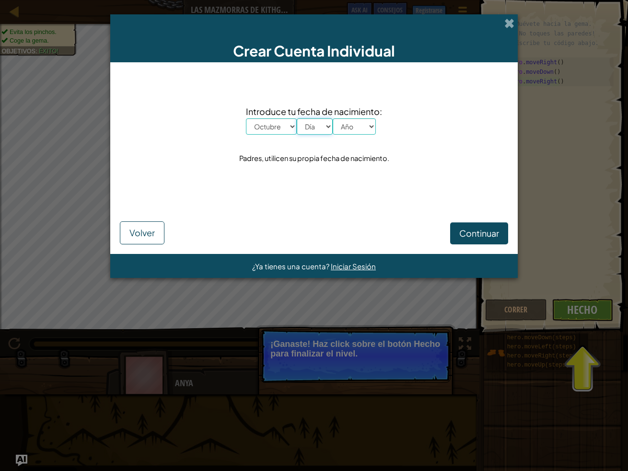
click at [308, 130] on select "Día 1 2 3 4 5 6 7 8 9 10 11 12 13 14 15 16 17 18 19 20 21 22 23 24 25 26 27 28 …" at bounding box center [315, 126] width 36 height 16
select select "6"
click at [297, 118] on select "Día 1 2 3 4 5 6 7 8 9 10 11 12 13 14 15 16 17 18 19 20 21 22 23 24 25 26 27 28 …" at bounding box center [315, 126] width 36 height 16
click at [343, 114] on span "Introduce tu fecha de nacimiento:" at bounding box center [314, 112] width 136 height 14
click at [343, 129] on select "Año 2025 2024 2023 2022 2021 2020 2019 2018 2017 2016 2015 2014 2013 2012 2011 …" at bounding box center [354, 126] width 43 height 16
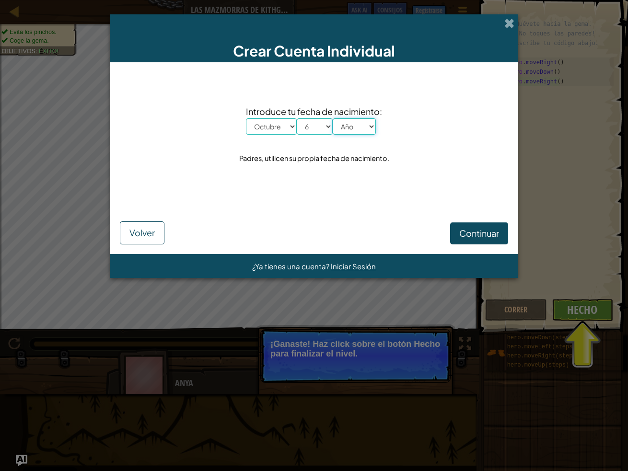
select select "1994"
click at [333, 118] on select "Año 2025 2024 2023 2022 2021 2020 2019 2018 2017 2016 2015 2014 2013 2012 2011 …" at bounding box center [354, 126] width 43 height 16
click at [475, 241] on button "Continuar" at bounding box center [479, 234] width 58 height 22
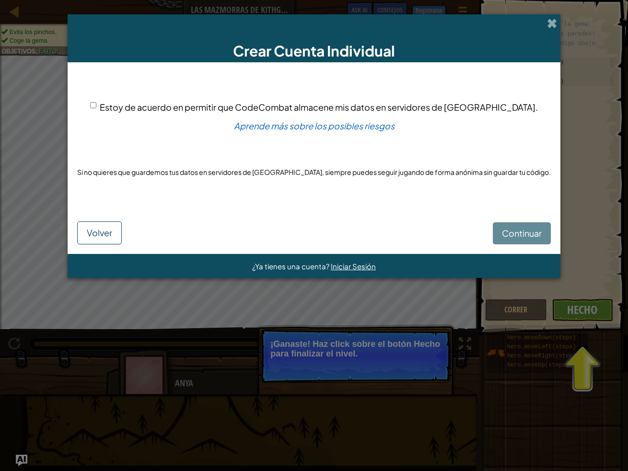
click at [495, 234] on div "Continuar Volver" at bounding box center [314, 226] width 474 height 37
click at [500, 231] on div "Continuar Volver" at bounding box center [314, 226] width 474 height 37
click at [96, 104] on input "Estoy de acuerdo en permitir que CodeCombat almacene mis datos en servidores de…" at bounding box center [93, 105] width 6 height 6
checkbox input "true"
click at [522, 238] on button "Continuar" at bounding box center [522, 234] width 58 height 22
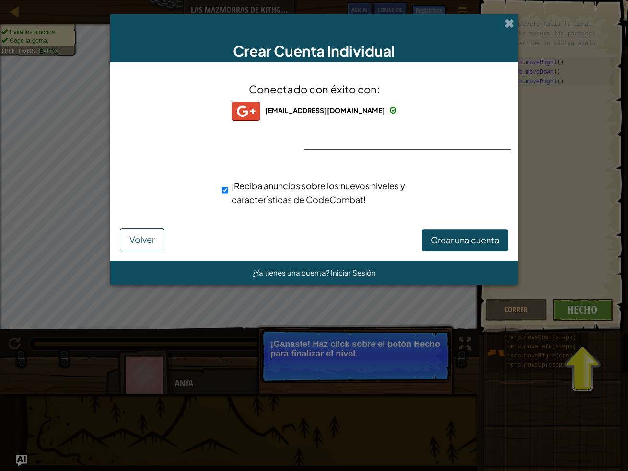
click at [243, 191] on span "¡Reciba anuncios sobre los nuevos niveles y características de CodeCombat!" at bounding box center [319, 192] width 174 height 25
click at [228, 191] on input "¡Reciba anuncios sobre los nuevos niveles y características de CodeCombat!" at bounding box center [225, 190] width 6 height 19
checkbox input "false"
click at [424, 240] on button "Crear una cuenta" at bounding box center [465, 240] width 86 height 22
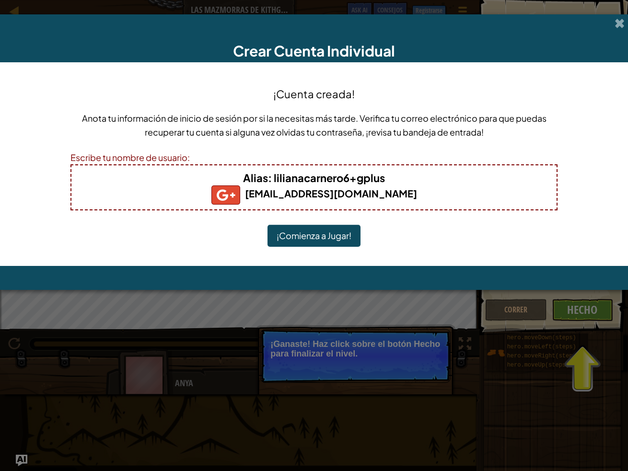
click at [322, 183] on b "Alias : lilianacarnero6+gplus" at bounding box center [314, 177] width 142 height 13
click at [320, 179] on b "Alias : lilianacarnero6+gplus" at bounding box center [314, 177] width 142 height 13
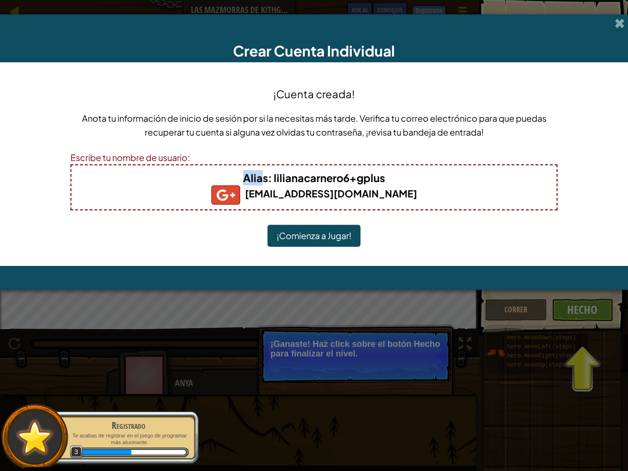
drag, startPoint x: 240, startPoint y: 177, endPoint x: 294, endPoint y: 176, distance: 54.2
click at [263, 176] on h4 "Alias : lilianacarnero6+gplus" at bounding box center [314, 177] width 466 height 15
drag, startPoint x: 322, startPoint y: 176, endPoint x: 358, endPoint y: 176, distance: 36.0
click at [345, 176] on b "Alias : lilianacarnero6+gplus" at bounding box center [314, 177] width 142 height 13
click at [392, 176] on h4 "Alias : lilianacarnero6+gplus" at bounding box center [314, 177] width 466 height 15
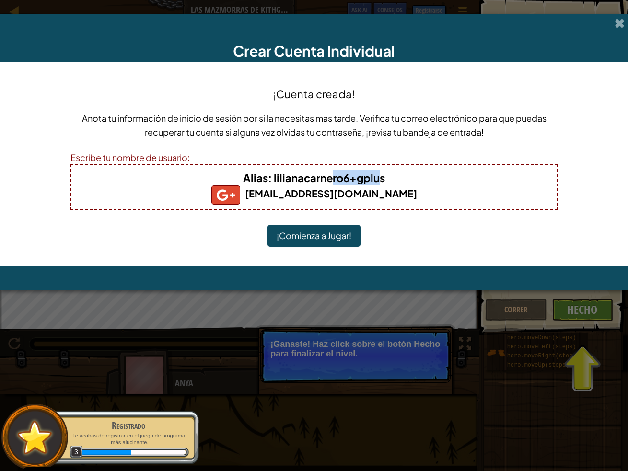
drag, startPoint x: 375, startPoint y: 177, endPoint x: 339, endPoint y: 177, distance: 36.4
click at [337, 177] on b "Alias : lilianacarnero6+gplus" at bounding box center [314, 177] width 142 height 13
click at [342, 177] on b "Alias : lilianacarnero6+gplus" at bounding box center [314, 177] width 142 height 13
click at [187, 163] on div "Escribe tu nombre de usuario:" at bounding box center [313, 158] width 487 height 14
click at [325, 173] on b "Alias : lilianacarnero6+gplus" at bounding box center [314, 177] width 142 height 13
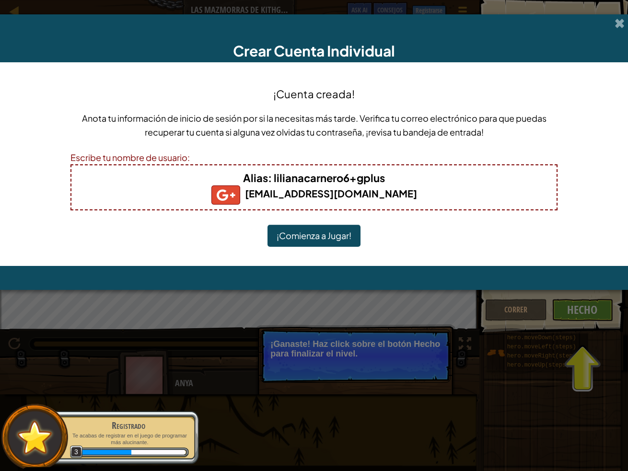
click at [401, 184] on h4 "Alias : lilianacarnero6+gplus" at bounding box center [314, 177] width 466 height 15
click at [384, 181] on b "Alias : lilianacarnero6+gplus" at bounding box center [314, 177] width 142 height 13
drag, startPoint x: 369, startPoint y: 183, endPoint x: 364, endPoint y: 180, distance: 5.4
click at [369, 183] on b "Alias : lilianacarnero6+gplus" at bounding box center [314, 177] width 142 height 13
click at [361, 179] on b "Alias : lilianacarnero6+gplus" at bounding box center [314, 177] width 142 height 13
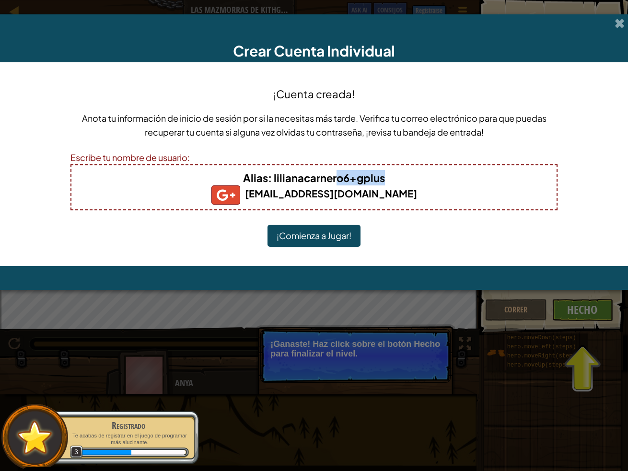
drag, startPoint x: 336, startPoint y: 179, endPoint x: 406, endPoint y: 176, distance: 70.1
click at [406, 176] on h4 "Alias : lilianacarnero6+gplus" at bounding box center [314, 177] width 466 height 15
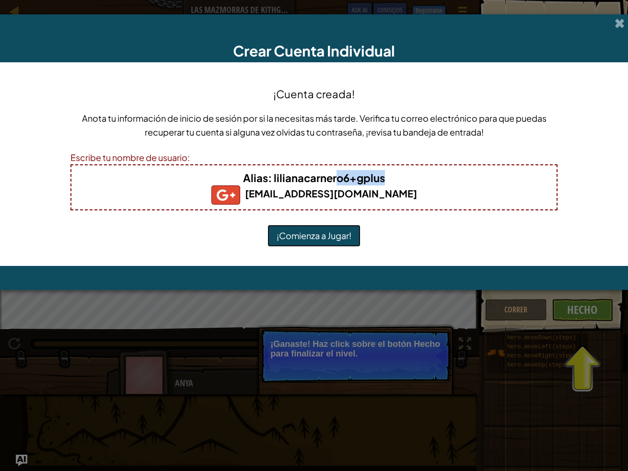
click at [299, 235] on button "¡Comienza a Jugar!" at bounding box center [314, 236] width 93 height 22
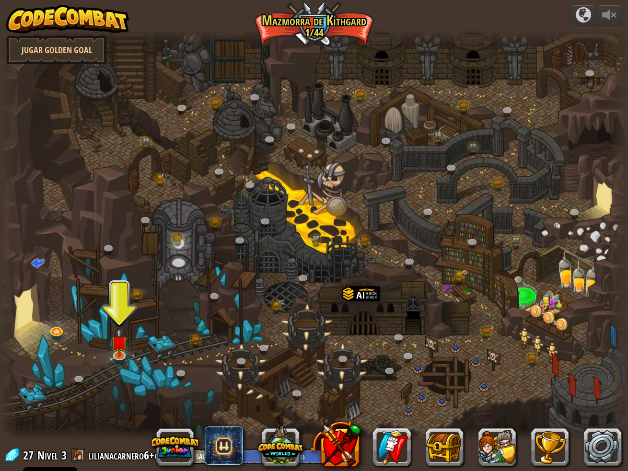
select select "es-ES"
click at [602, 443] on link at bounding box center [603, 447] width 38 height 38
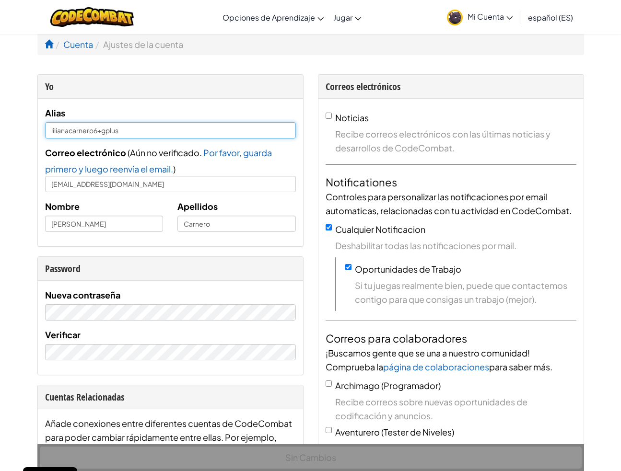
drag, startPoint x: 124, startPoint y: 130, endPoint x: -6, endPoint y: 142, distance: 130.0
type input "soclya06"
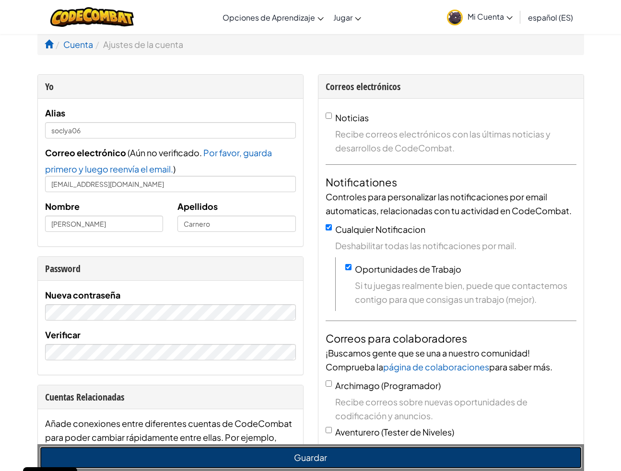
click at [289, 448] on button "Guardar" at bounding box center [311, 458] width 542 height 22
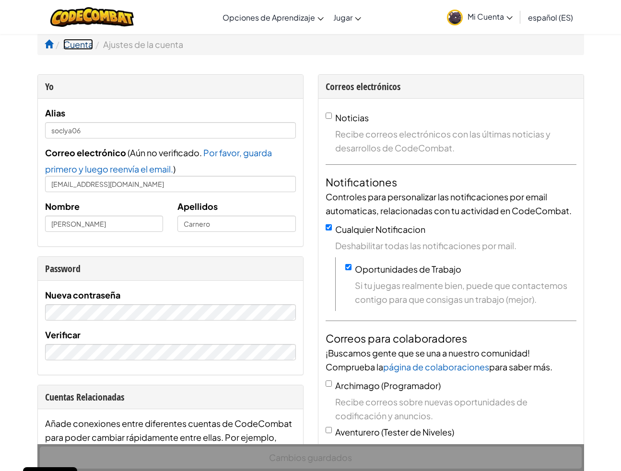
click at [71, 45] on link "Cuenta" at bounding box center [78, 44] width 30 height 11
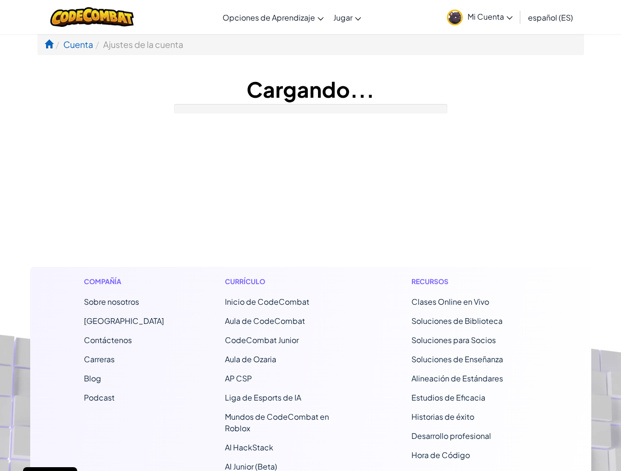
select select "es-ES"
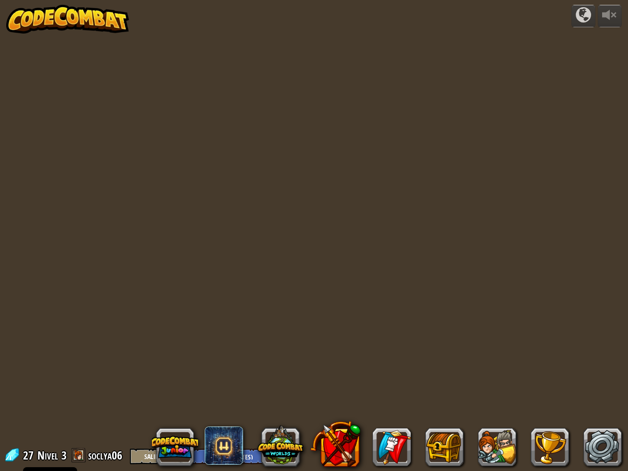
select select "es-ES"
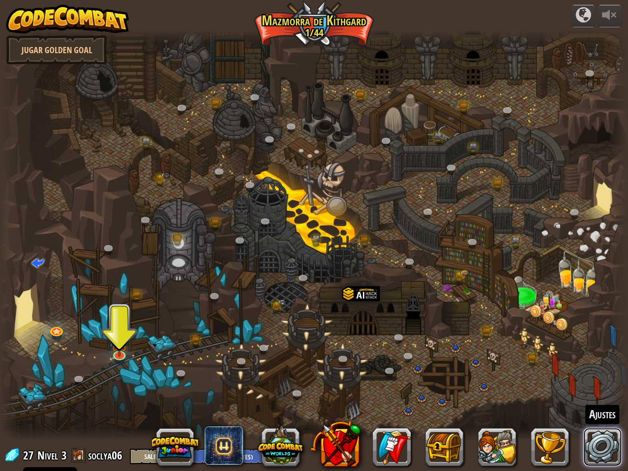
click at [611, 448] on link at bounding box center [603, 447] width 38 height 38
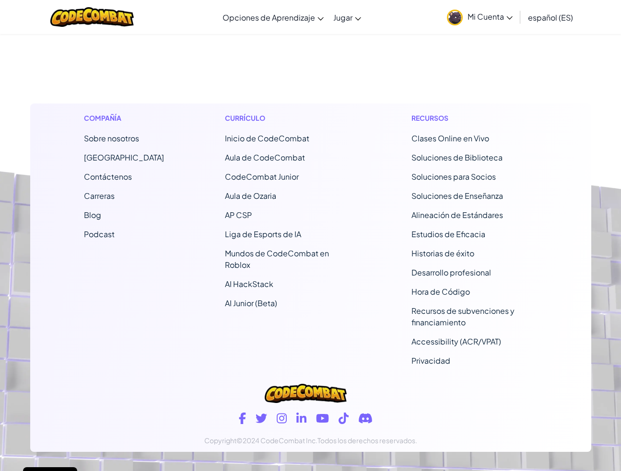
scroll to position [960, 0]
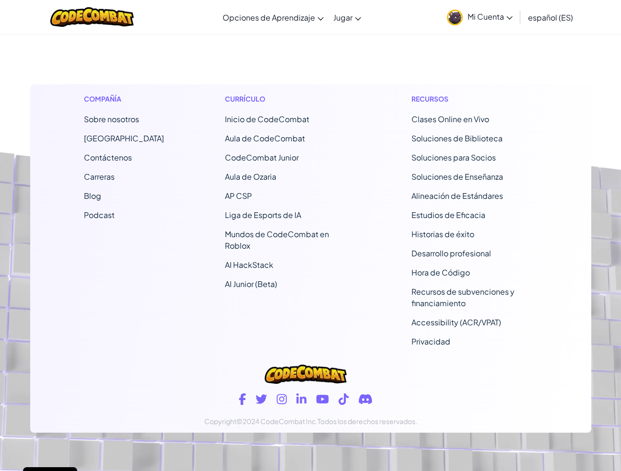
select select "es-ES"
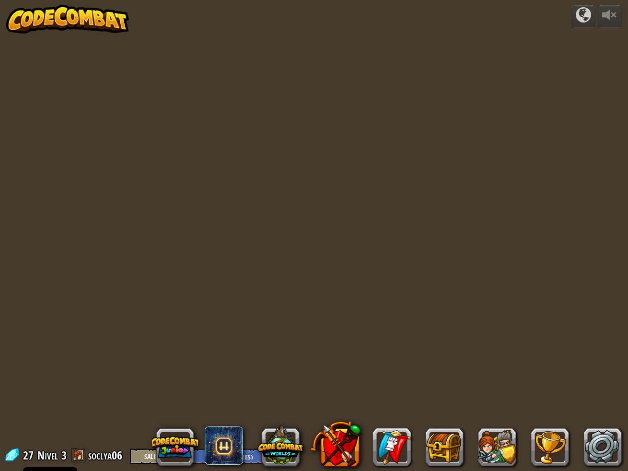
select select "es-ES"
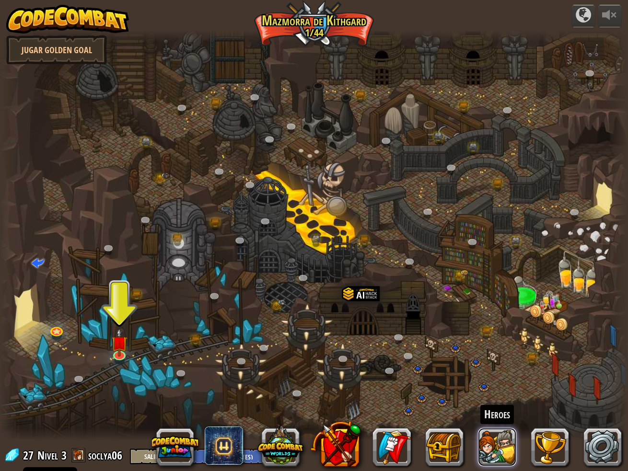
click at [494, 448] on button at bounding box center [497, 447] width 38 height 38
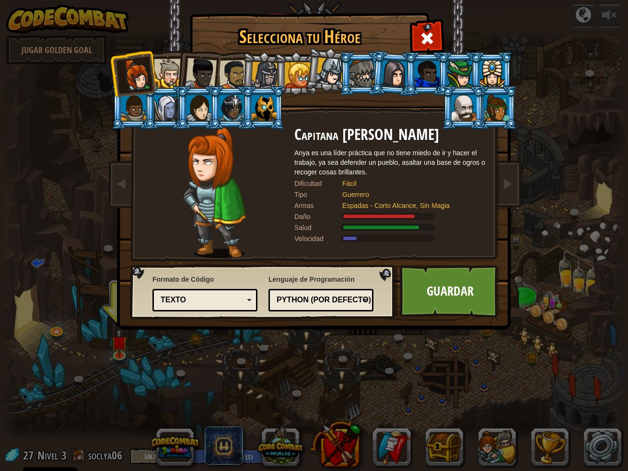
click at [355, 71] on div at bounding box center [362, 74] width 25 height 26
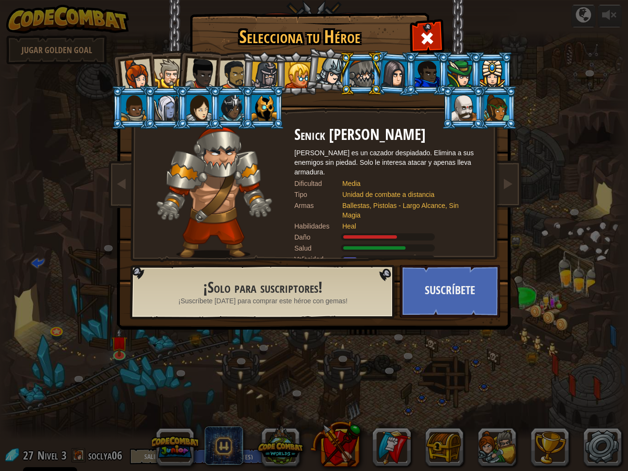
click at [131, 67] on div at bounding box center [136, 75] width 32 height 32
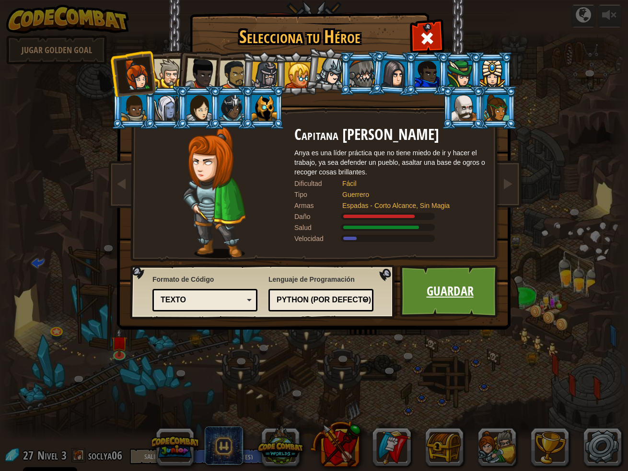
click at [445, 296] on link "Guardar" at bounding box center [450, 291] width 100 height 53
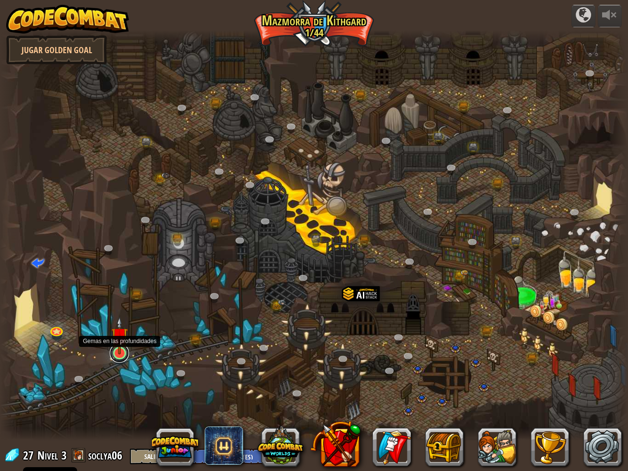
click at [119, 359] on link at bounding box center [119, 353] width 19 height 19
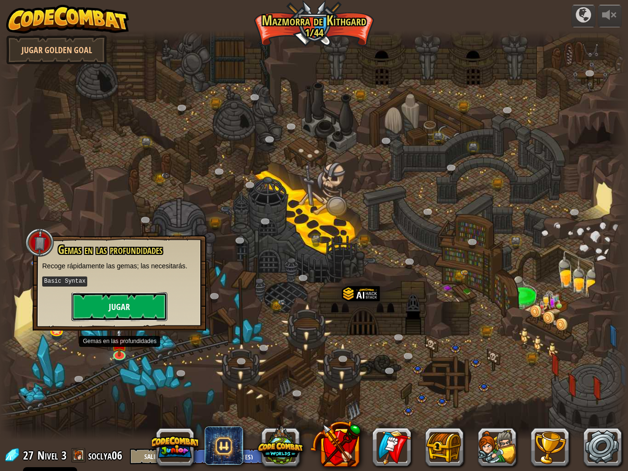
click at [154, 314] on button "Jugar" at bounding box center [119, 307] width 96 height 29
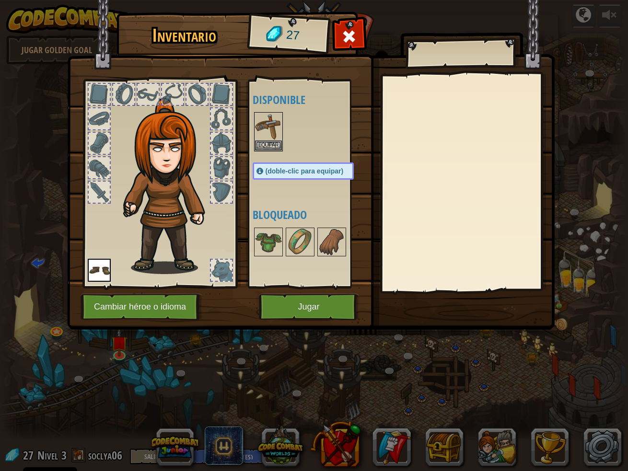
drag, startPoint x: 103, startPoint y: 124, endPoint x: 110, endPoint y: 104, distance: 21.6
click at [103, 123] on div at bounding box center [99, 118] width 21 height 21
click at [111, 103] on img at bounding box center [163, 174] width 145 height 197
drag, startPoint x: 116, startPoint y: 96, endPoint x: 129, endPoint y: 94, distance: 13.1
click at [117, 96] on div at bounding box center [123, 94] width 21 height 21
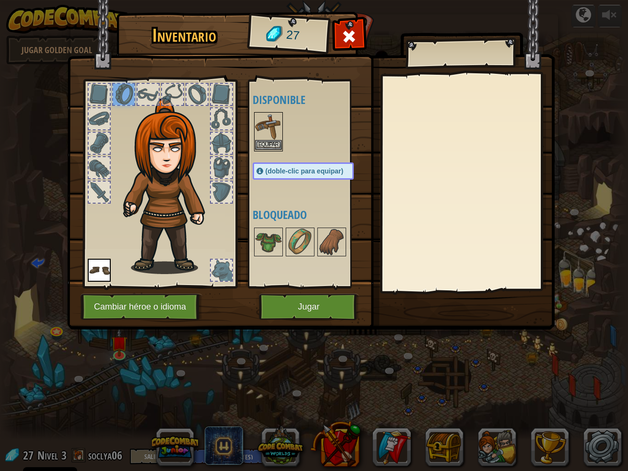
click at [277, 125] on img at bounding box center [268, 126] width 27 height 27
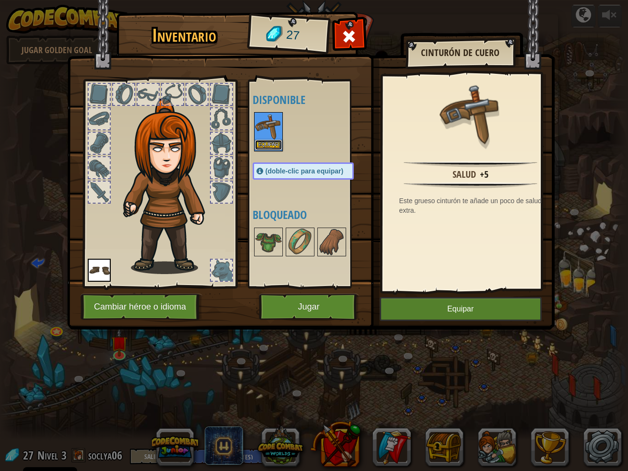
click at [266, 141] on button "Equipar" at bounding box center [268, 145] width 27 height 10
click at [266, 228] on div at bounding box center [268, 242] width 29 height 29
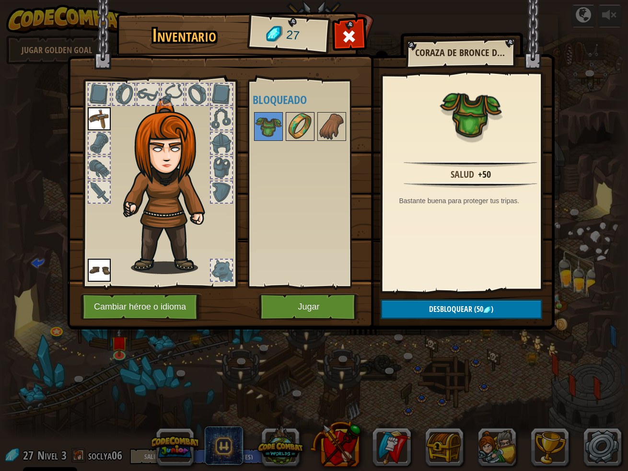
click at [295, 129] on img at bounding box center [300, 126] width 27 height 27
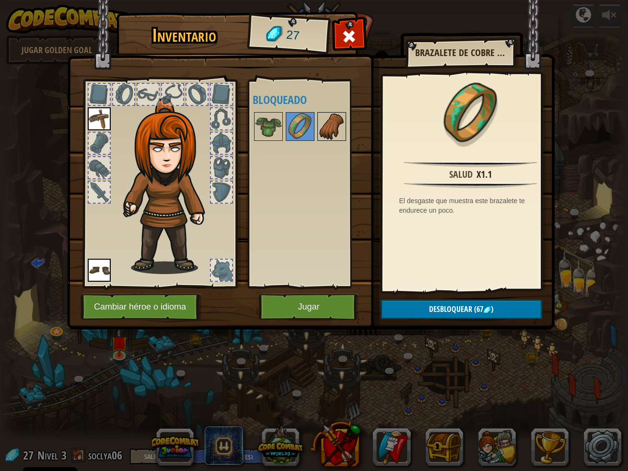
click at [338, 132] on img at bounding box center [331, 126] width 27 height 27
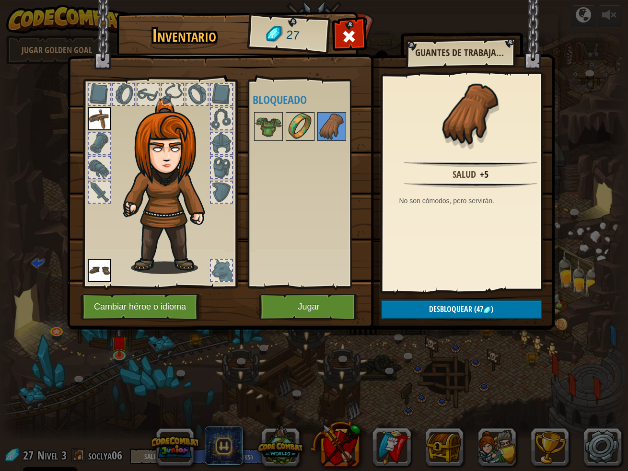
click at [308, 138] on img at bounding box center [300, 126] width 27 height 27
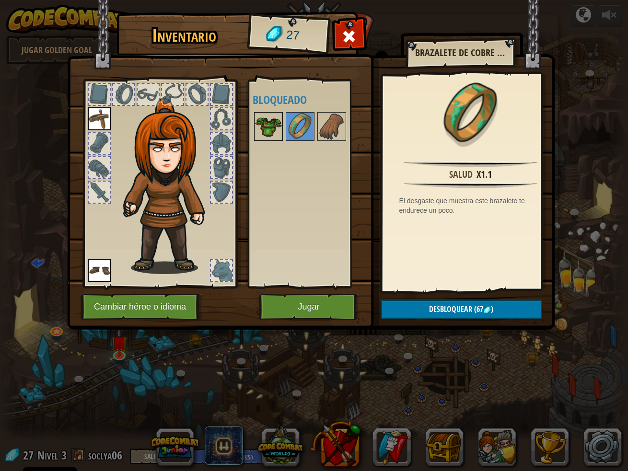
click at [277, 135] on img at bounding box center [268, 126] width 27 height 27
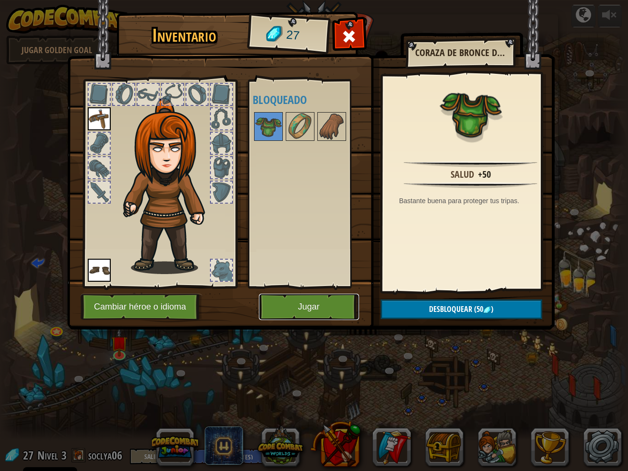
click at [309, 307] on button "Jugar" at bounding box center [309, 307] width 100 height 26
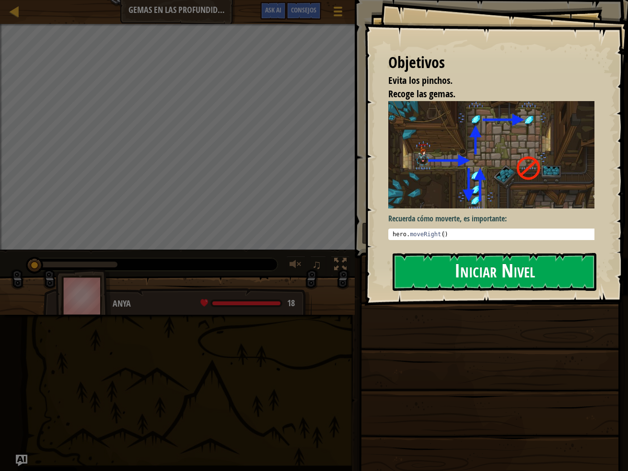
click at [432, 210] on div "Objetivos Evita los pinchos. Recoge las gemas. Recuerda cómo moverte, es import…" at bounding box center [496, 153] width 264 height 306
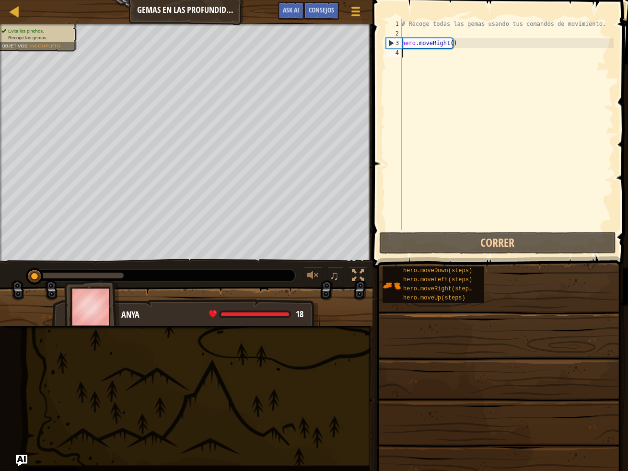
type textarea "her"
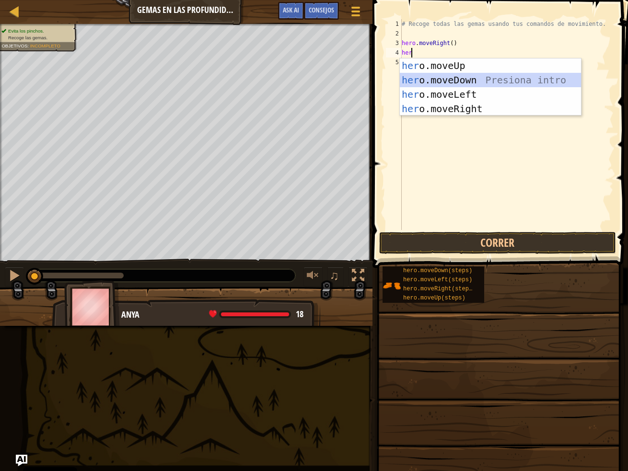
scroll to position [4, 0]
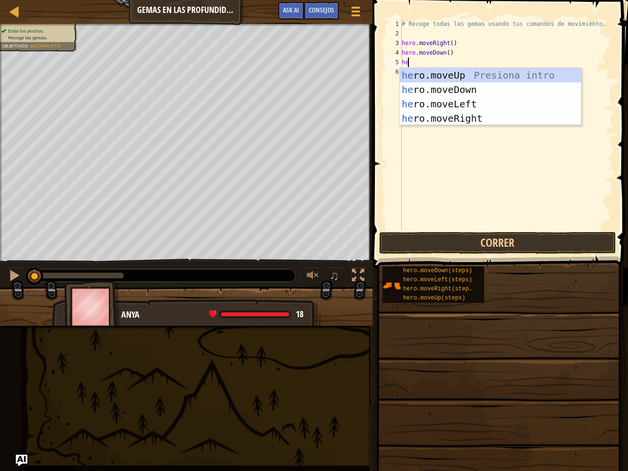
type textarea "her"
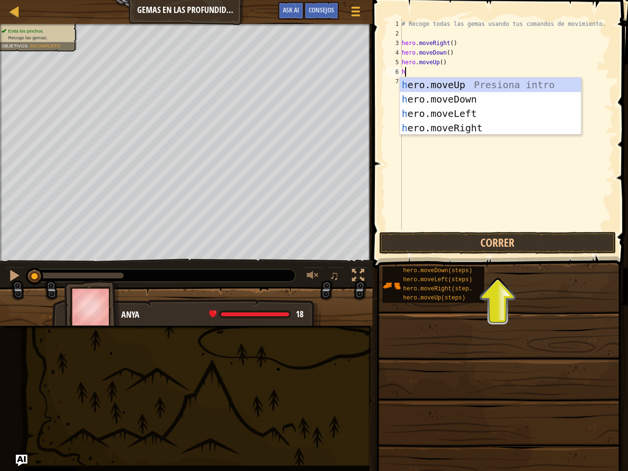
type textarea "her"
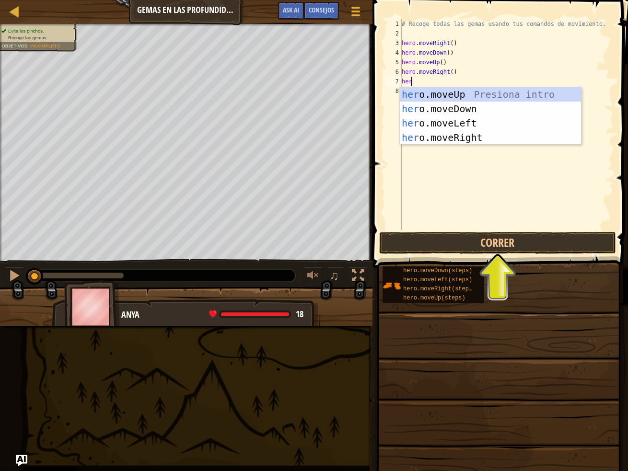
type textarea "hero"
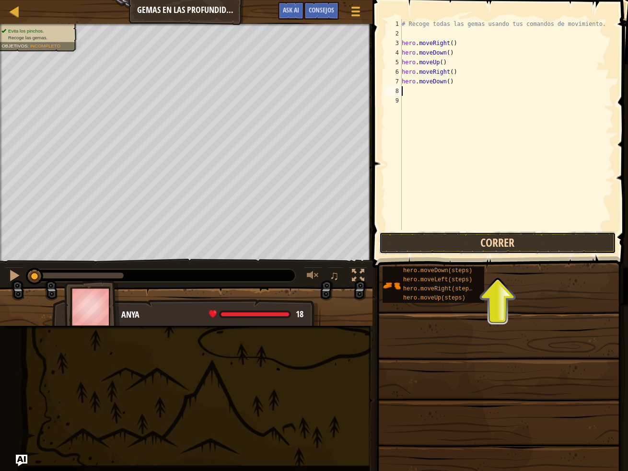
click at [561, 244] on button "Correr" at bounding box center [497, 243] width 237 height 22
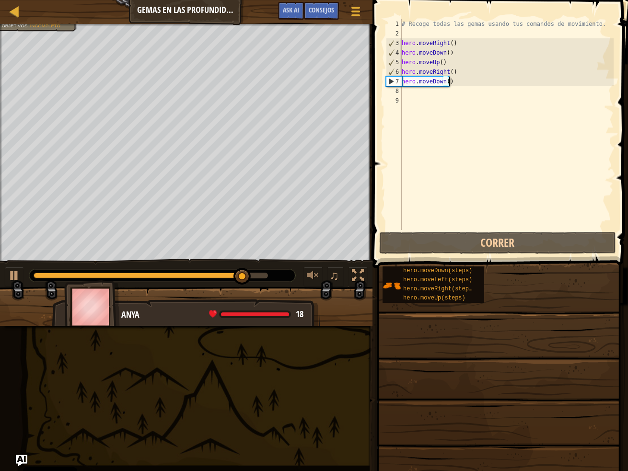
click at [513, 81] on div "# Recoge todas las gemas usando tus comandos de movimiento. hero . moveRight ( …" at bounding box center [507, 134] width 214 height 230
click at [434, 81] on div "# Recoge todas las gemas usando tus comandos de movimiento. hero . moveRight ( …" at bounding box center [507, 134] width 214 height 230
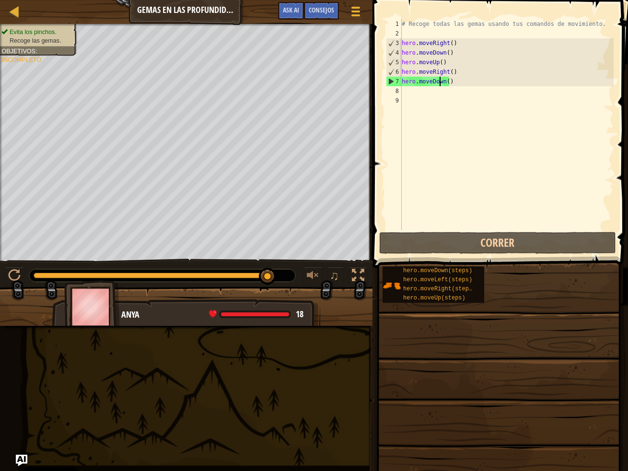
click at [448, 86] on div "# Recoge todas las gemas usando tus comandos de movimiento. hero . moveRight ( …" at bounding box center [507, 134] width 214 height 230
click at [448, 84] on div "# Recoge todas las gemas usando tus comandos de movimiento. hero . moveRight ( …" at bounding box center [507, 134] width 214 height 230
click at [448, 84] on div "# Recoge todas las gemas usando tus comandos de movimiento. hero . moveRight ( …" at bounding box center [507, 124] width 214 height 211
click at [453, 82] on div "# Recoge todas las gemas usando tus comandos de movimiento. hero . moveRight ( …" at bounding box center [507, 134] width 214 height 230
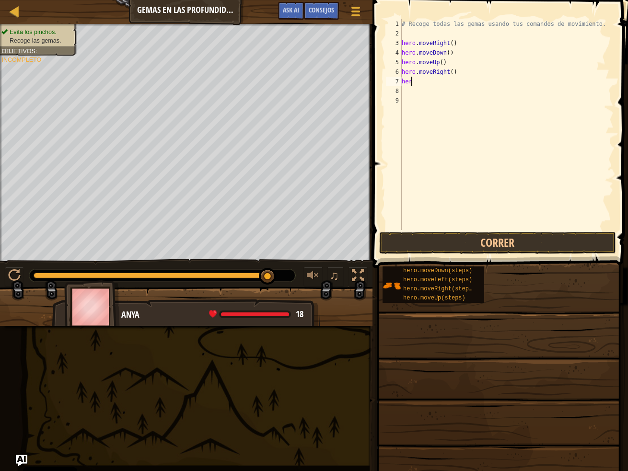
type textarea "hero"
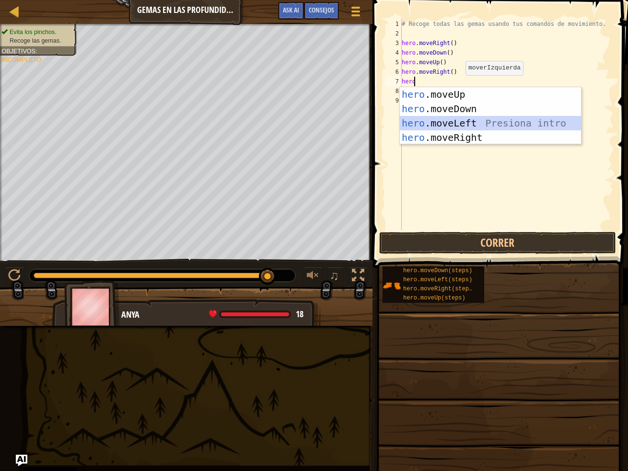
click at [480, 122] on div "hero .moveUp Presiona intro hero .moveDown Presiona intro hero .moveLeft Presio…" at bounding box center [490, 130] width 181 height 86
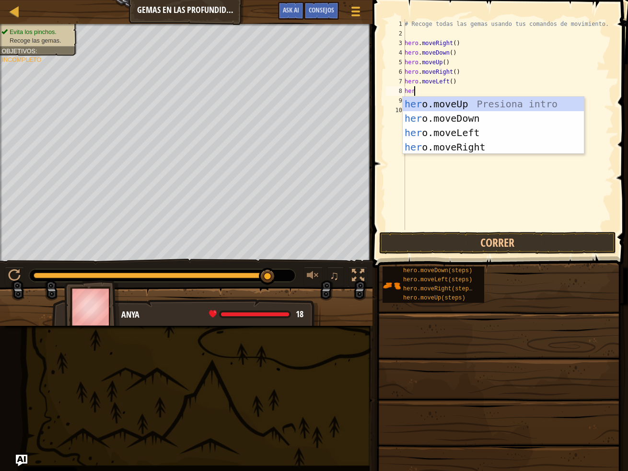
scroll to position [4, 0]
type textarea "hero"
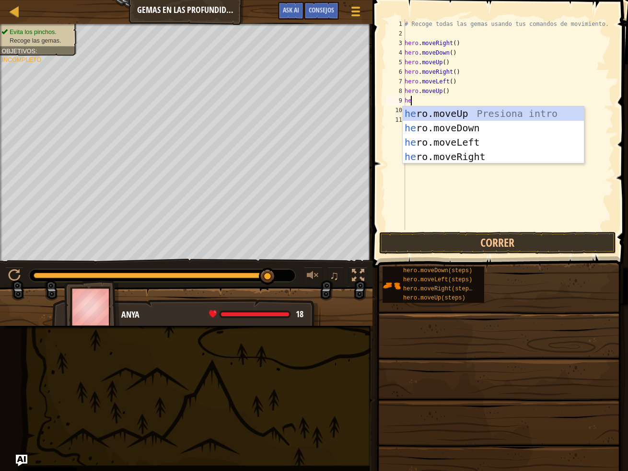
type textarea "her"
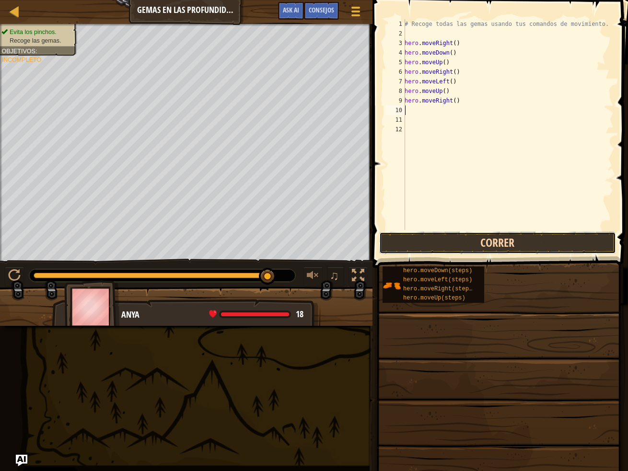
click at [509, 237] on button "Correr" at bounding box center [497, 243] width 237 height 22
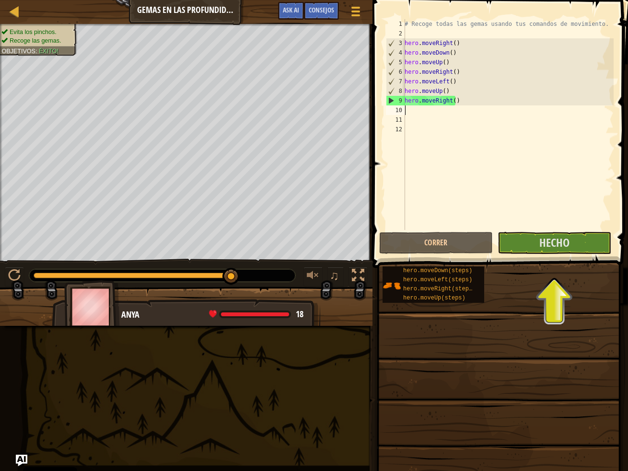
click at [484, 71] on div "# Recoge todas las gemas usando tus comandos de movimiento. hero . moveRight ( …" at bounding box center [508, 134] width 211 height 230
drag, startPoint x: 457, startPoint y: 74, endPoint x: 393, endPoint y: 73, distance: 64.3
click at [393, 73] on div "hero.moveRight() 1 2 3 4 5 6 7 8 9 10 11 12 # Recoge todas las gemas usando tus…" at bounding box center [499, 124] width 230 height 211
click at [483, 91] on div "# Recoge todas las gemas usando tus comandos de movimiento. hero . moveRight ( …" at bounding box center [508, 134] width 211 height 230
type textarea "hero.moveUp()"
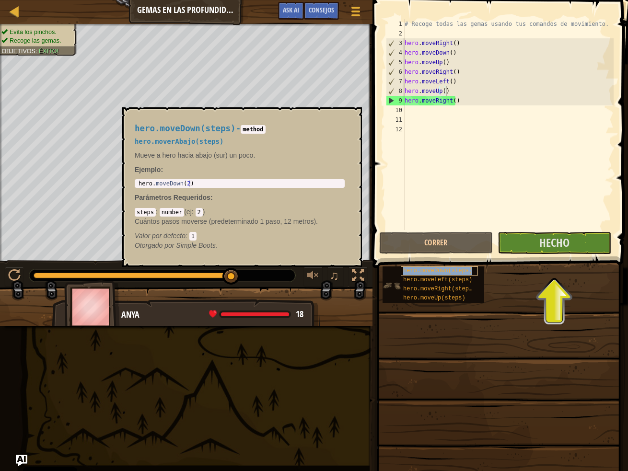
click at [423, 273] on span "hero.moveDown(steps)" at bounding box center [437, 271] width 69 height 7
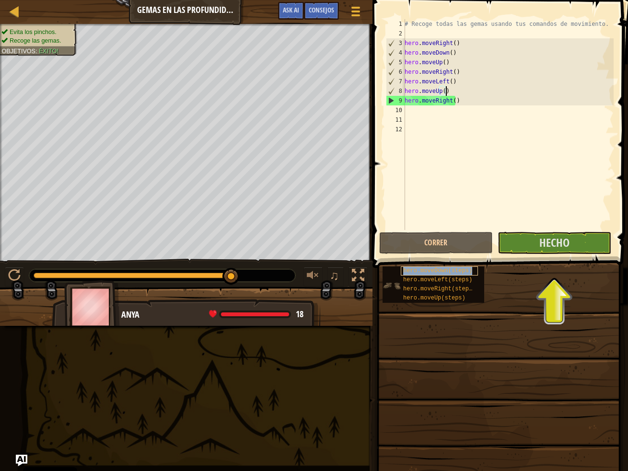
click at [423, 273] on span "hero.moveDown(steps)" at bounding box center [437, 271] width 69 height 7
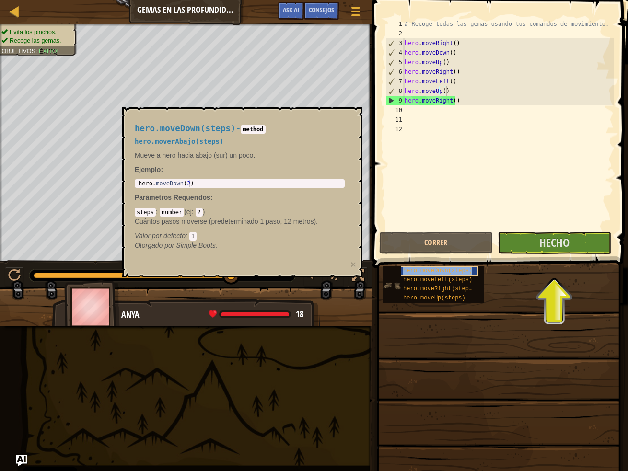
click at [423, 272] on span "hero.moveDown(steps)" at bounding box center [437, 271] width 69 height 7
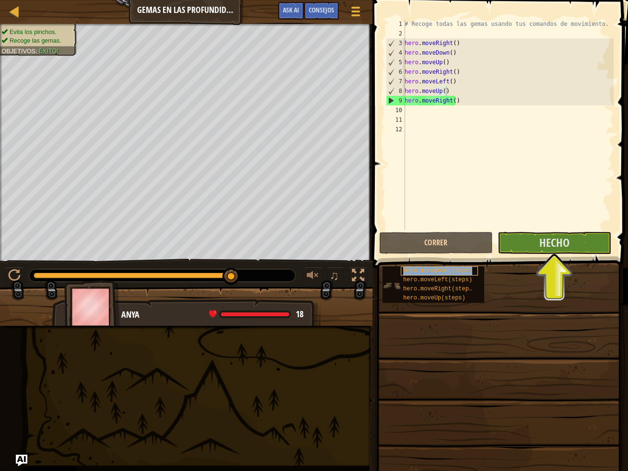
click at [423, 272] on span "hero.moveDown(steps)" at bounding box center [437, 271] width 69 height 7
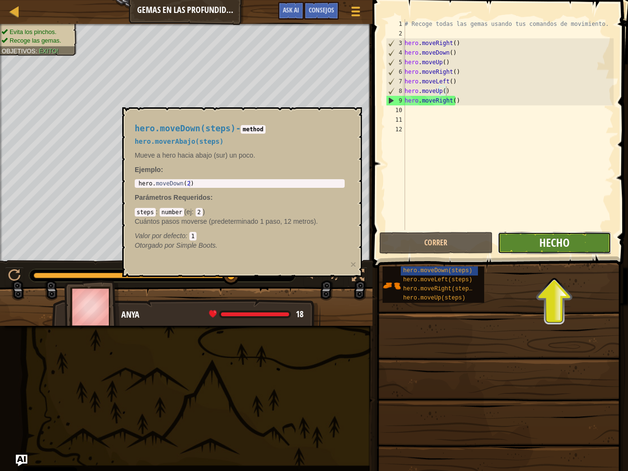
click at [566, 236] on span "Hecho" at bounding box center [554, 242] width 30 height 15
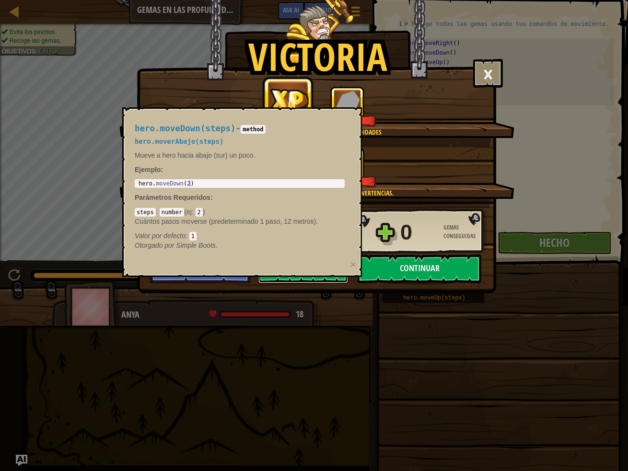
click at [315, 151] on p "Mueve a hero hacia abajo (sur) un poco." at bounding box center [240, 156] width 210 height 10
type textarea "hero.moveDown(2)"
click at [181, 183] on div "hero . moveDown ( 2 )" at bounding box center [240, 190] width 206 height 20
click at [183, 182] on div "hero . moveDown ( 2 )" at bounding box center [240, 190] width 206 height 20
click at [185, 185] on div "hero . moveDown ( 2 )" at bounding box center [240, 190] width 206 height 20
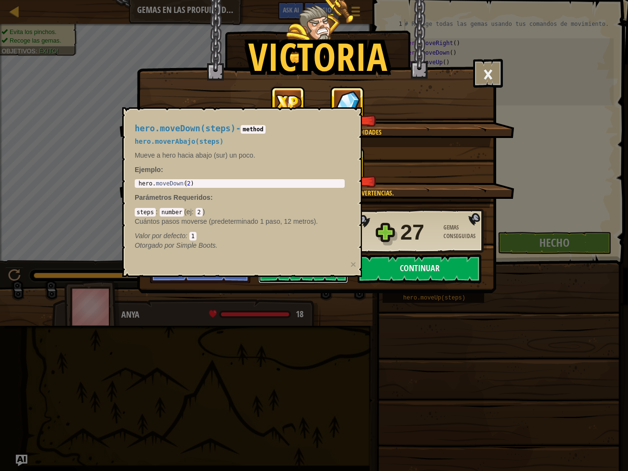
click at [186, 185] on div "hero . moveDown ( 2 )" at bounding box center [240, 190] width 206 height 20
click at [395, 148] on div "+5 +9" at bounding box center [317, 167] width 372 height 40
click at [277, 131] on h4 "hero.moveDown(steps) - method" at bounding box center [240, 128] width 210 height 9
click at [422, 273] on button "Continuar" at bounding box center [420, 269] width 124 height 29
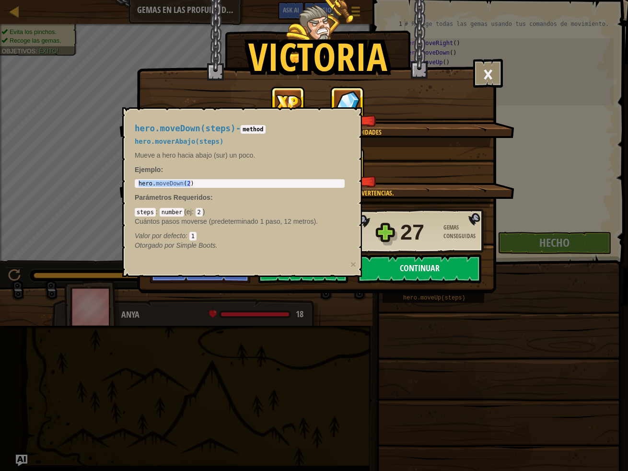
select select "es-ES"
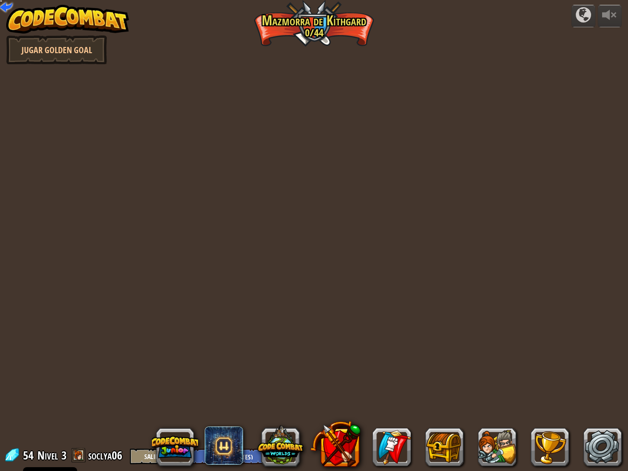
select select "es-ES"
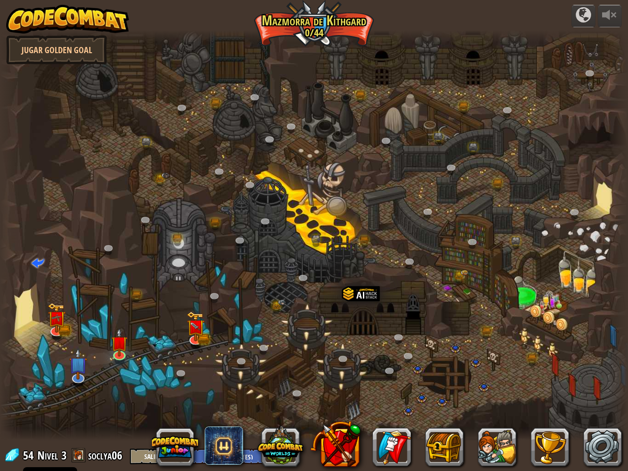
select select "es-ES"
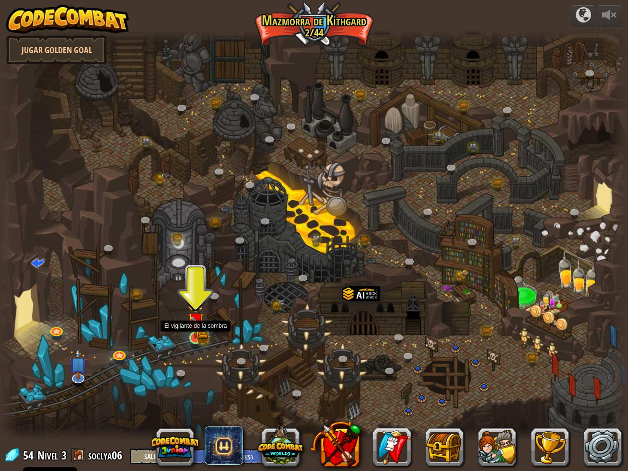
click at [199, 337] on img at bounding box center [195, 321] width 16 height 36
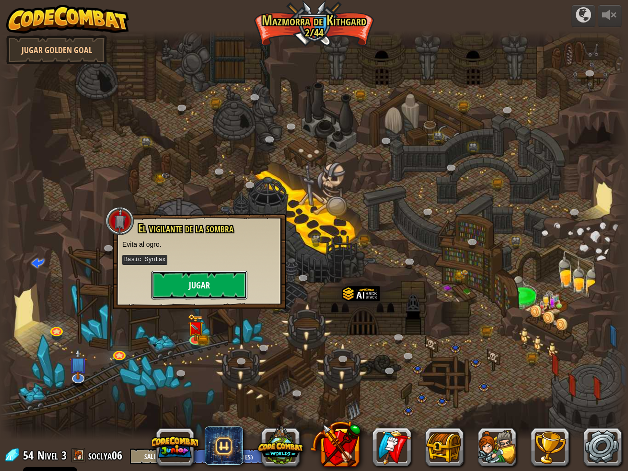
click at [240, 282] on button "Jugar" at bounding box center [200, 285] width 96 height 29
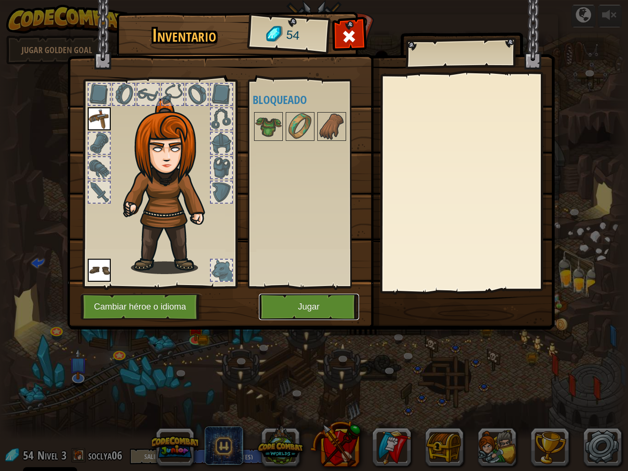
click at [308, 311] on button "Jugar" at bounding box center [309, 307] width 100 height 26
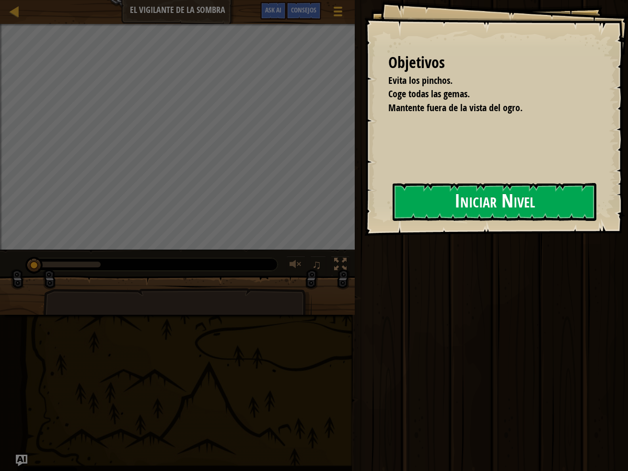
click at [455, 205] on button "Iniciar Nivel" at bounding box center [495, 202] width 204 height 38
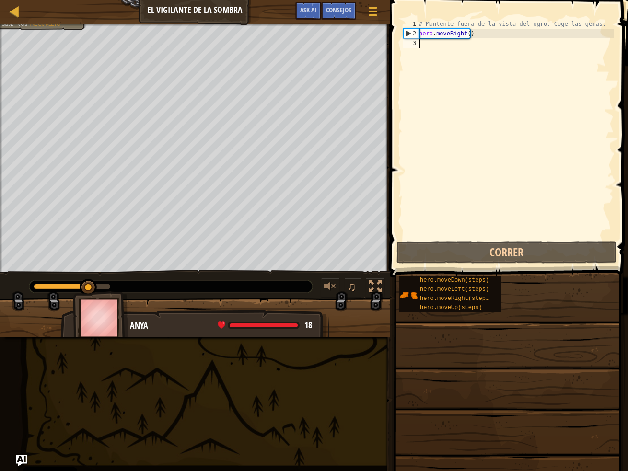
type textarea "her"
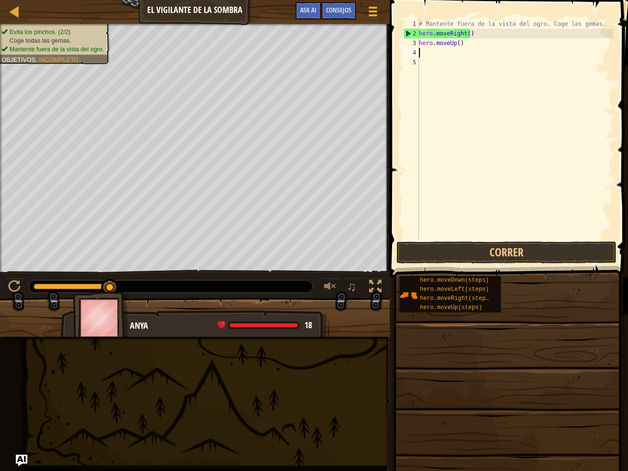
scroll to position [4, 0]
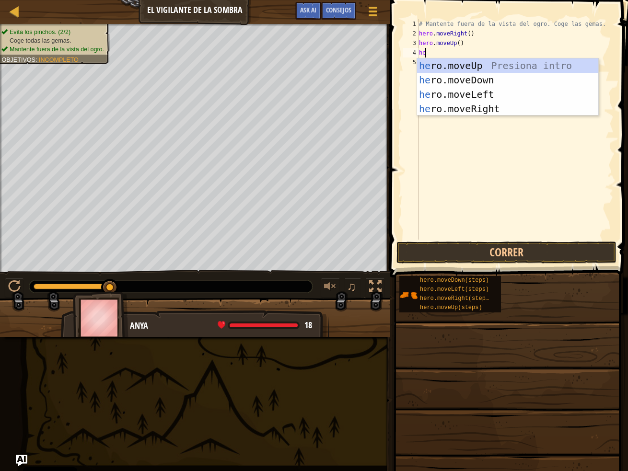
type textarea "her"
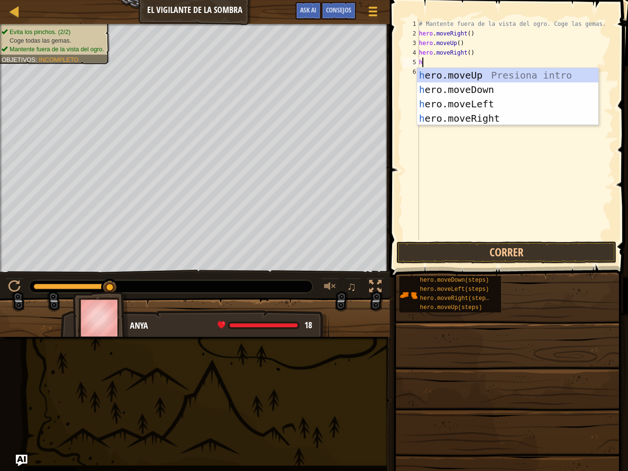
type textarea "her"
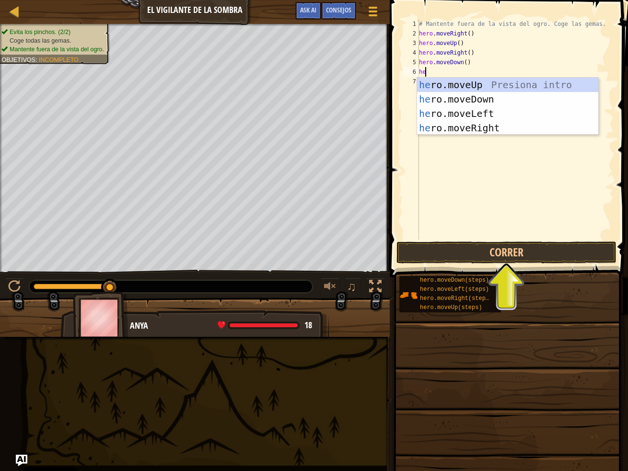
type textarea "her"
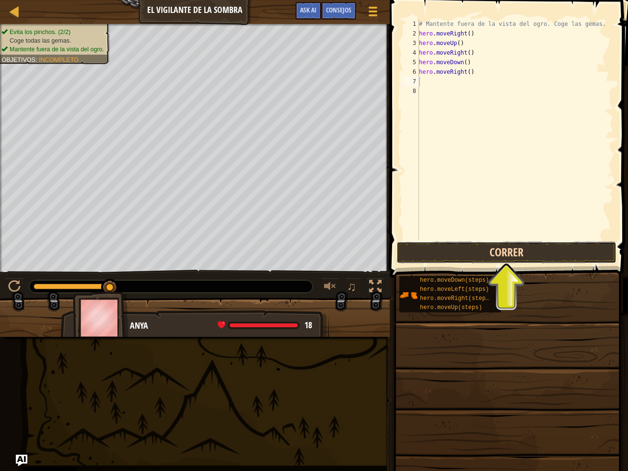
click at [505, 251] on button "Correr" at bounding box center [507, 253] width 220 height 22
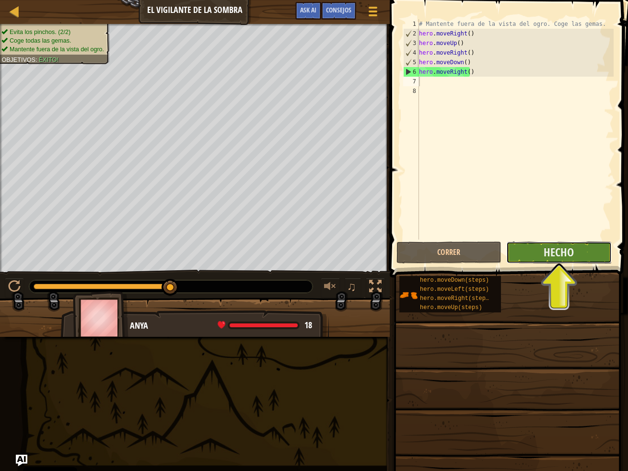
click at [581, 258] on button "Hecho" at bounding box center [558, 253] width 105 height 22
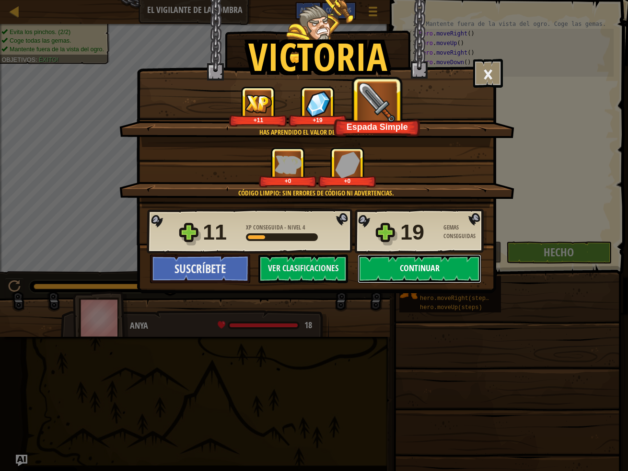
click at [430, 269] on button "Continuar" at bounding box center [420, 269] width 124 height 29
select select "es-ES"
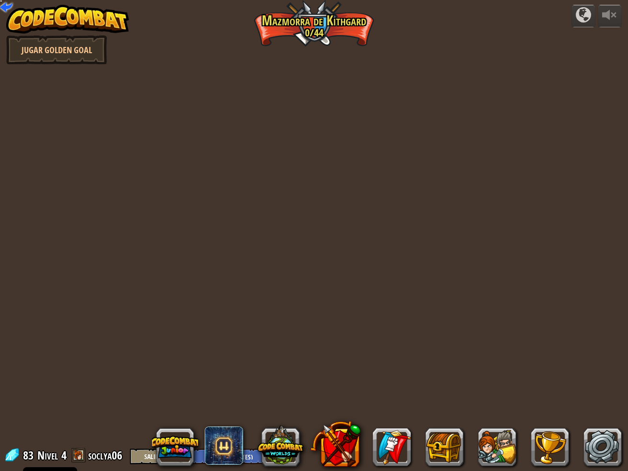
select select "es-ES"
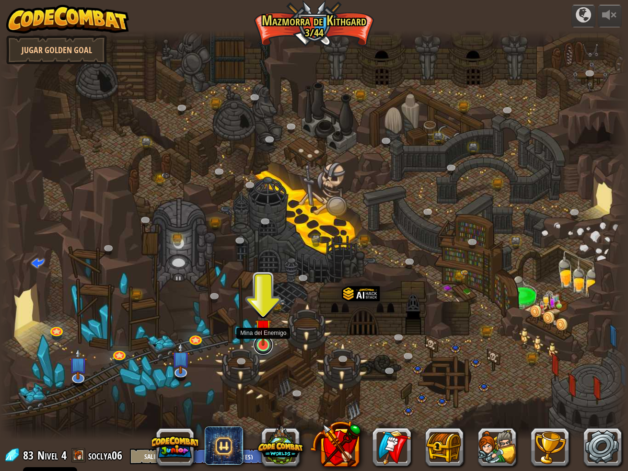
click at [265, 347] on link at bounding box center [263, 345] width 19 height 19
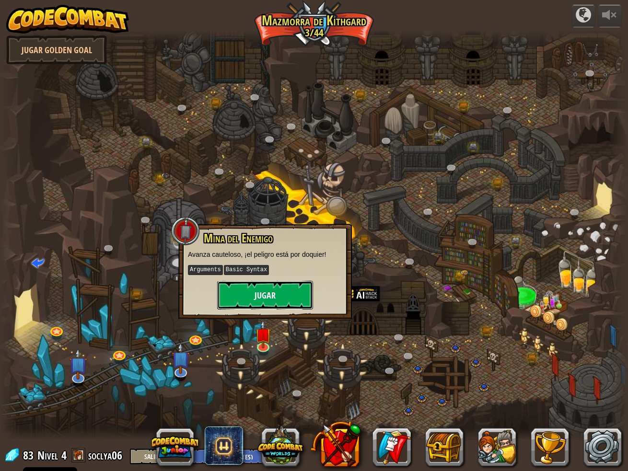
click at [267, 289] on button "Jugar" at bounding box center [265, 295] width 96 height 29
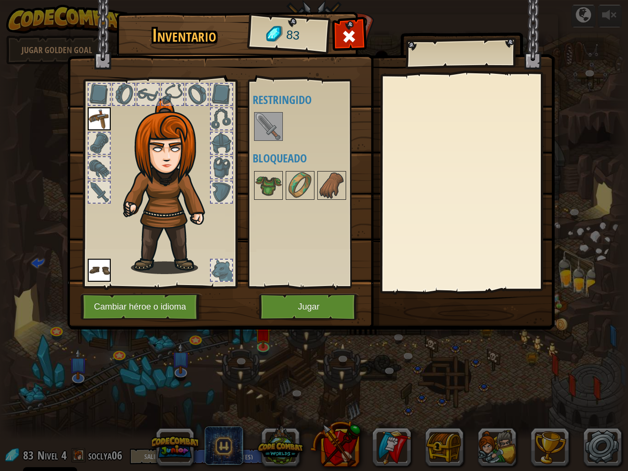
click at [281, 119] on div "Disponible Equipar Equipar (doble-clic para equipar) Restringido Bloqueado" at bounding box center [313, 184] width 120 height 200
click at [268, 124] on img at bounding box center [268, 126] width 27 height 27
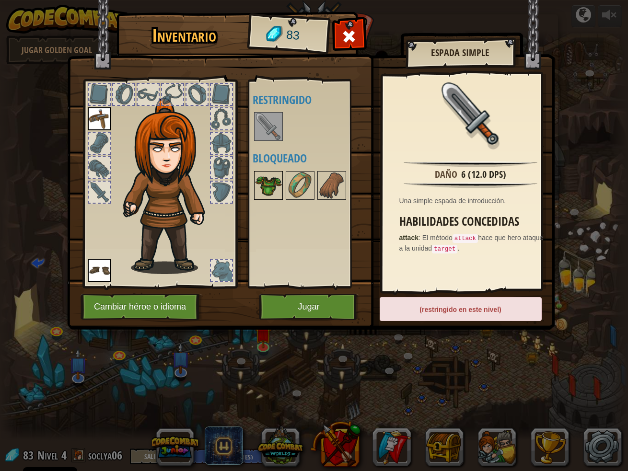
click at [261, 184] on img at bounding box center [268, 185] width 27 height 27
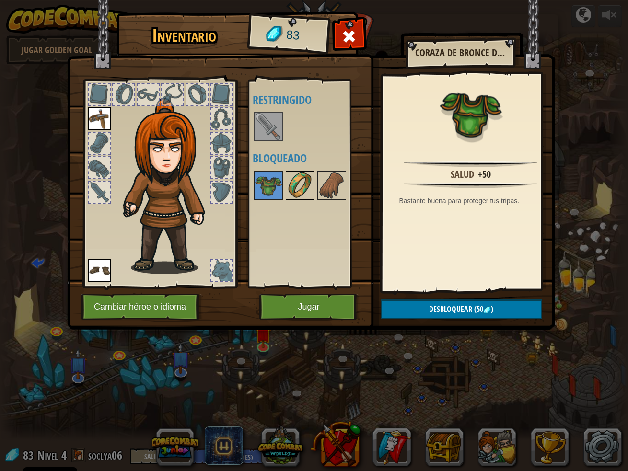
click at [291, 191] on img at bounding box center [300, 185] width 27 height 27
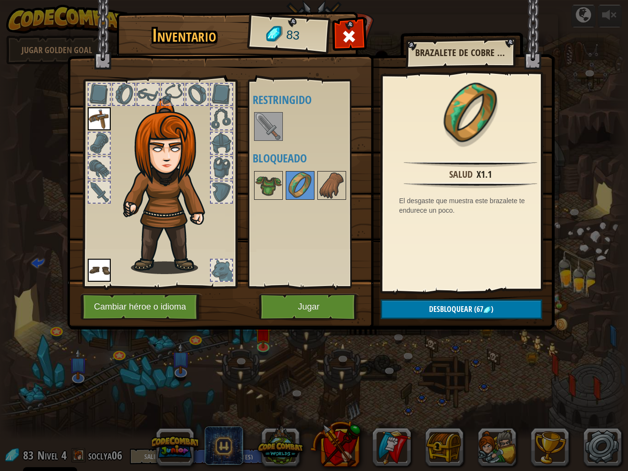
click at [279, 132] on img at bounding box center [268, 126] width 27 height 27
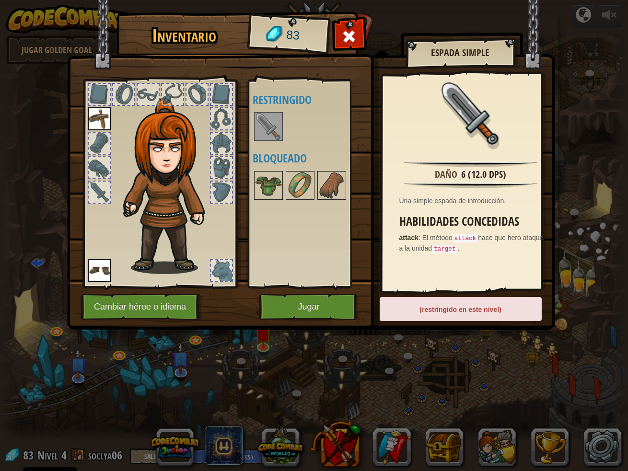
click at [279, 132] on img at bounding box center [268, 126] width 27 height 27
click at [275, 178] on img at bounding box center [268, 185] width 27 height 27
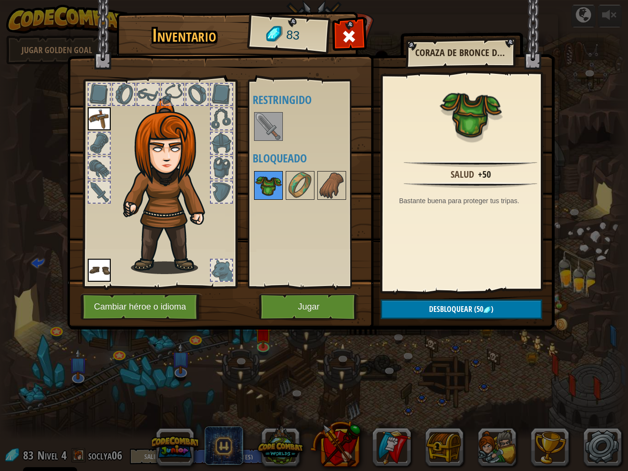
click at [275, 178] on img at bounding box center [268, 185] width 27 height 27
click at [310, 198] on img at bounding box center [300, 185] width 27 height 27
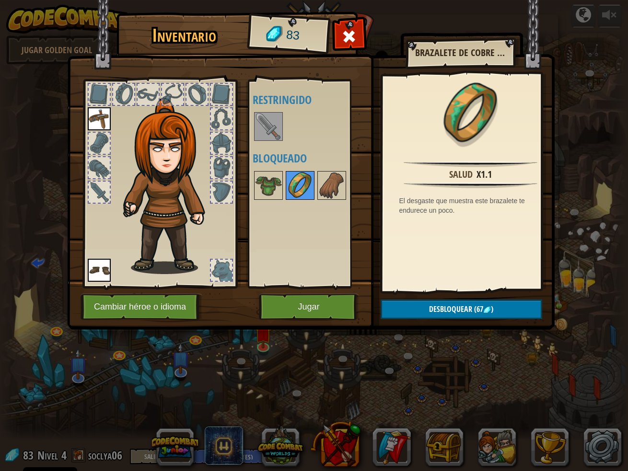
click at [310, 197] on img at bounding box center [300, 185] width 27 height 27
click at [348, 305] on button "Jugar" at bounding box center [309, 307] width 100 height 26
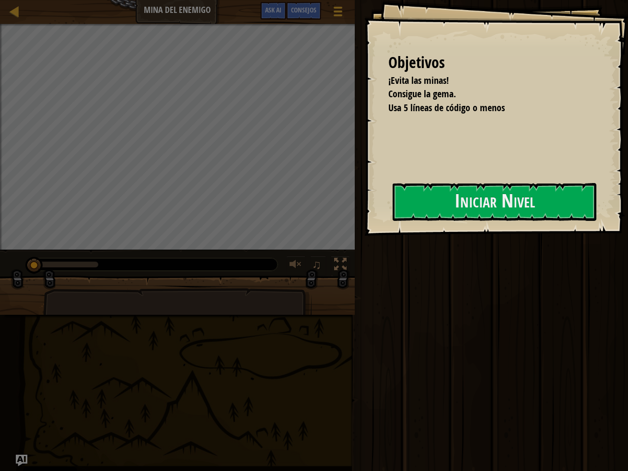
click at [457, 232] on div "Objetivos ¡Evita las minas! Consigue la gema. Usa 5 líneas de código o menos In…" at bounding box center [496, 118] width 264 height 236
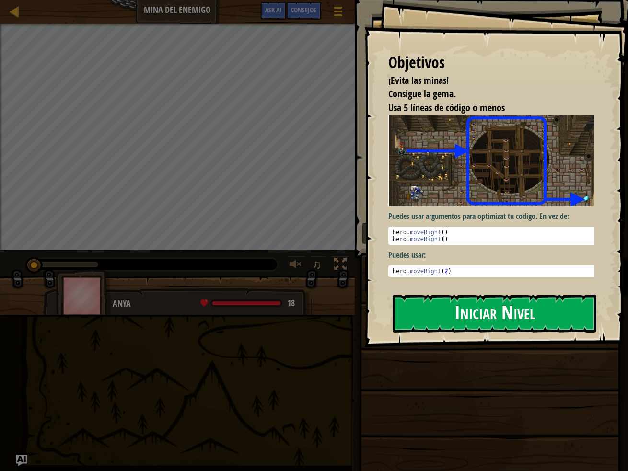
click at [457, 295] on button "Iniciar Nivel" at bounding box center [495, 314] width 204 height 38
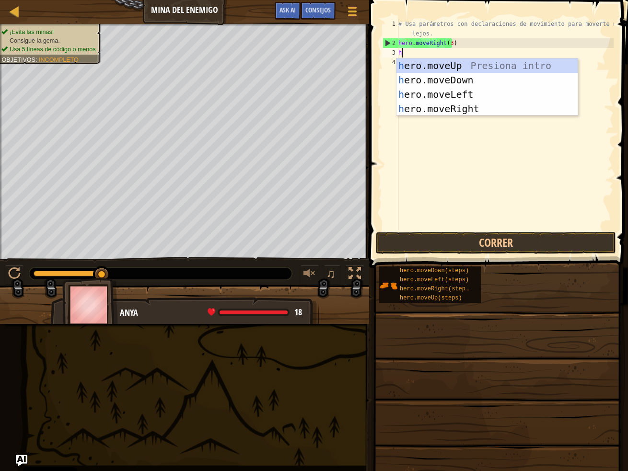
type textarea "her"
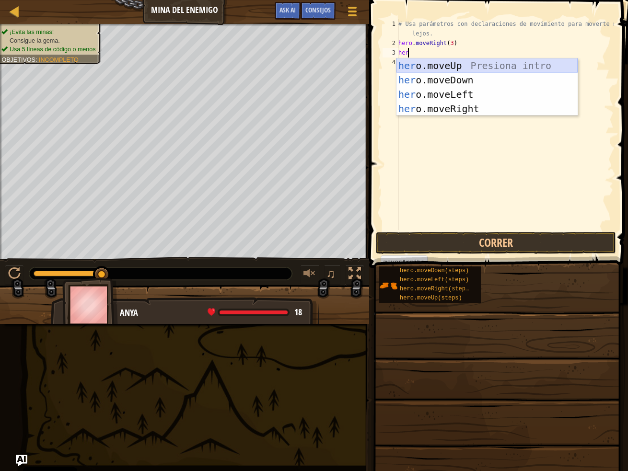
click at [413, 66] on div "her o.moveUp Presiona intro her o.moveDown Presiona intro her o.moveLeft Presio…" at bounding box center [487, 102] width 181 height 86
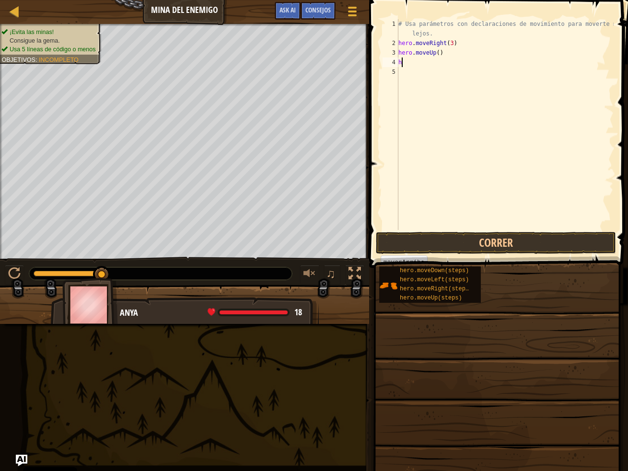
type textarea "he"
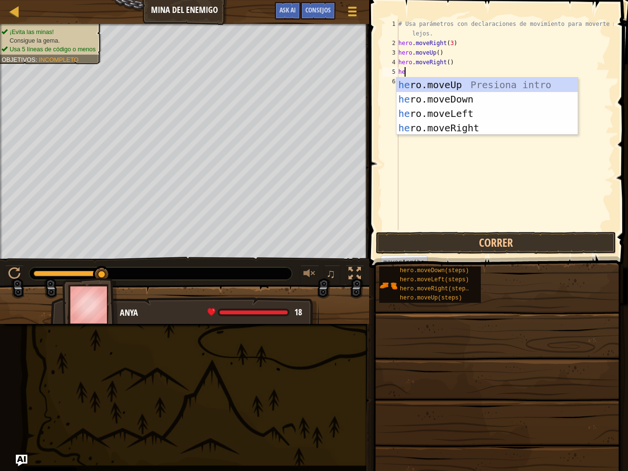
type textarea "her"
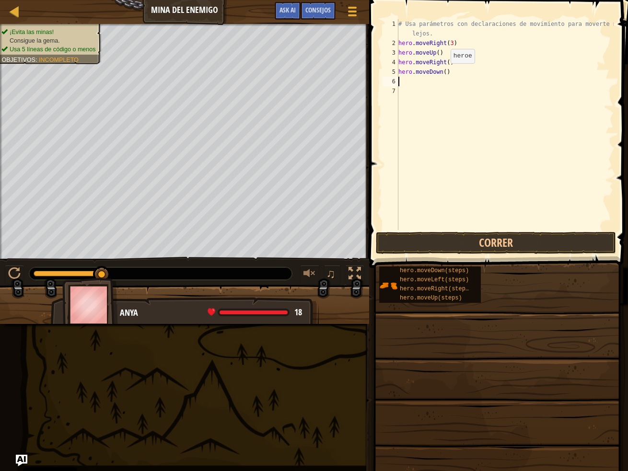
click at [442, 73] on div "# Usa parámetros con declaraciones de movimiento para moverte más lejos. hero .…" at bounding box center [505, 139] width 217 height 240
type textarea "hero.moveDown(4)"
click at [453, 87] on div "# Usa parámetros con declaraciones de movimiento para moverte más lejos. hero .…" at bounding box center [505, 139] width 217 height 240
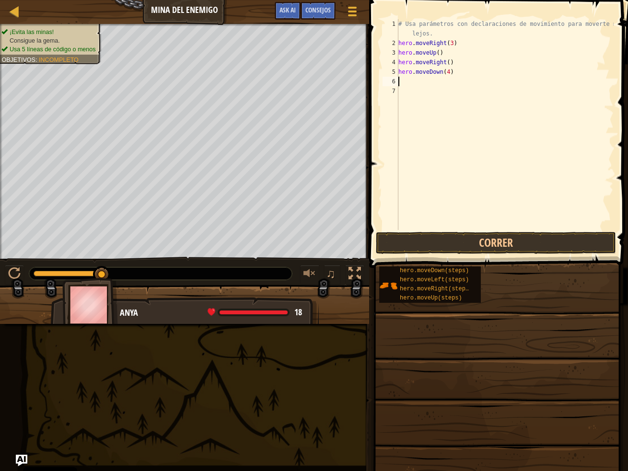
click at [451, 83] on div "# Usa parámetros con declaraciones de movimiento para moverte más lejos. hero .…" at bounding box center [505, 139] width 217 height 240
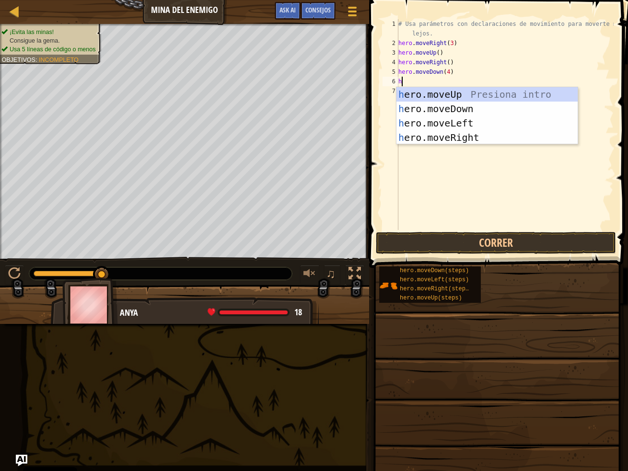
type textarea "her"
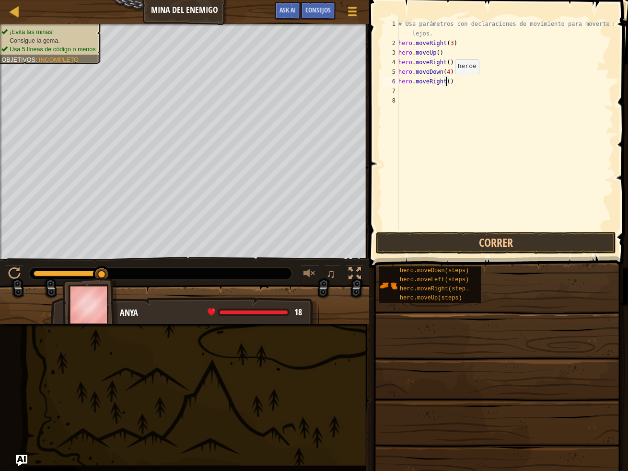
click at [447, 83] on div "# Usa parámetros con declaraciones de movimiento para moverte más lejos. hero .…" at bounding box center [505, 139] width 217 height 240
click at [485, 246] on button "Correr" at bounding box center [496, 243] width 240 height 22
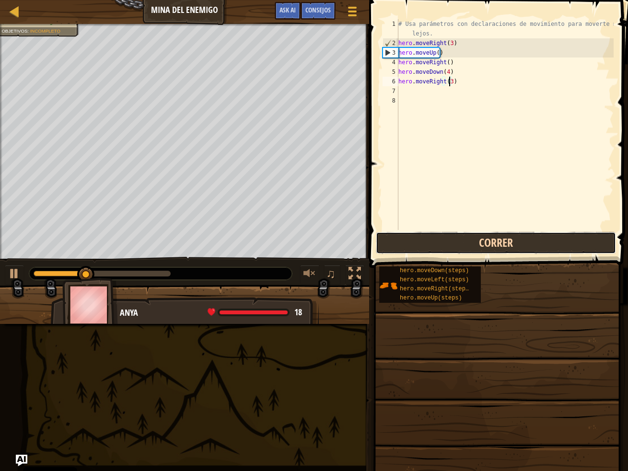
click at [479, 246] on button "Correr" at bounding box center [496, 243] width 240 height 22
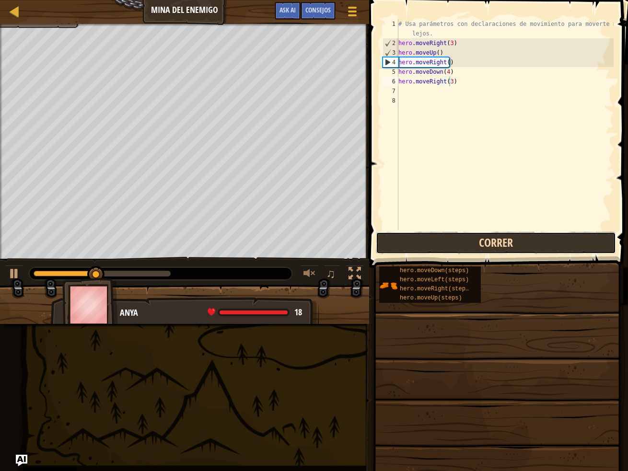
click at [466, 243] on button "Correr" at bounding box center [496, 243] width 240 height 22
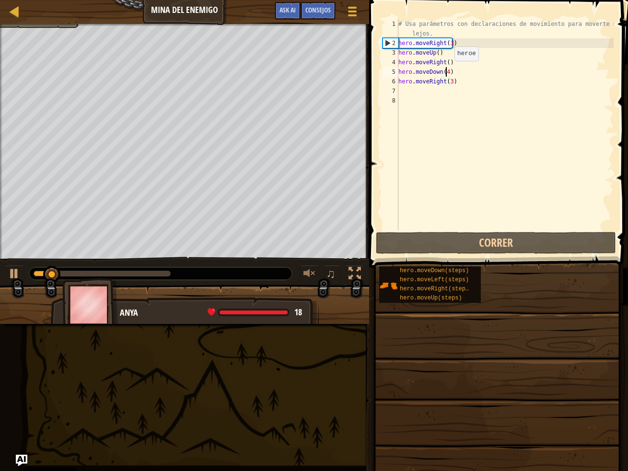
click at [446, 70] on div "# Usa parámetros con declaraciones de movimiento para moverte más lejos. hero .…" at bounding box center [505, 139] width 217 height 240
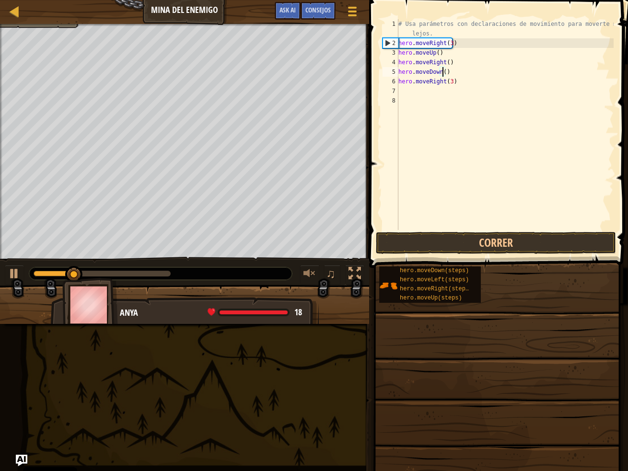
type textarea "hero.moveDown(3)"
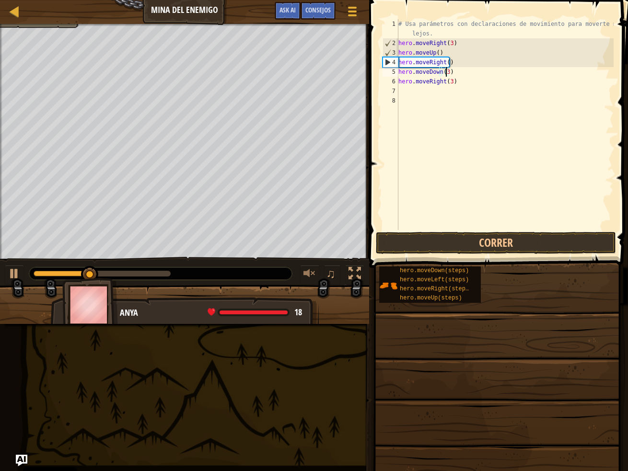
scroll to position [4, 0]
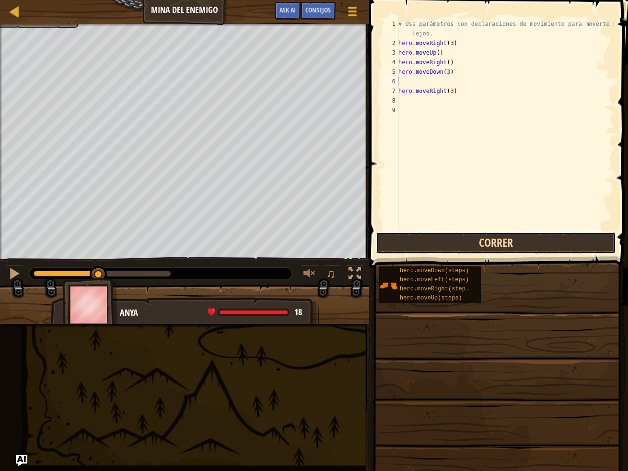
click at [524, 234] on button "Correr" at bounding box center [496, 243] width 240 height 22
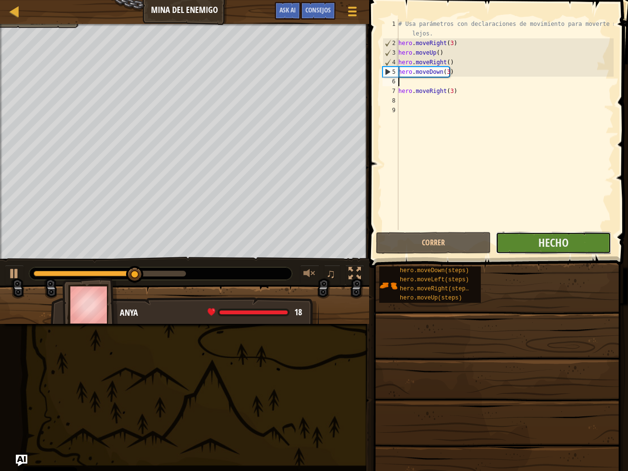
click at [578, 246] on button "Hecho" at bounding box center [553, 243] width 115 height 22
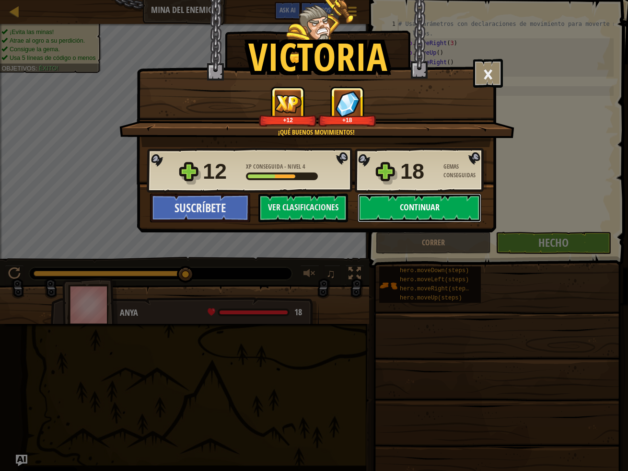
click at [376, 214] on button "Continuar" at bounding box center [420, 208] width 124 height 29
select select "es-ES"
